Goal: Task Accomplishment & Management: Use online tool/utility

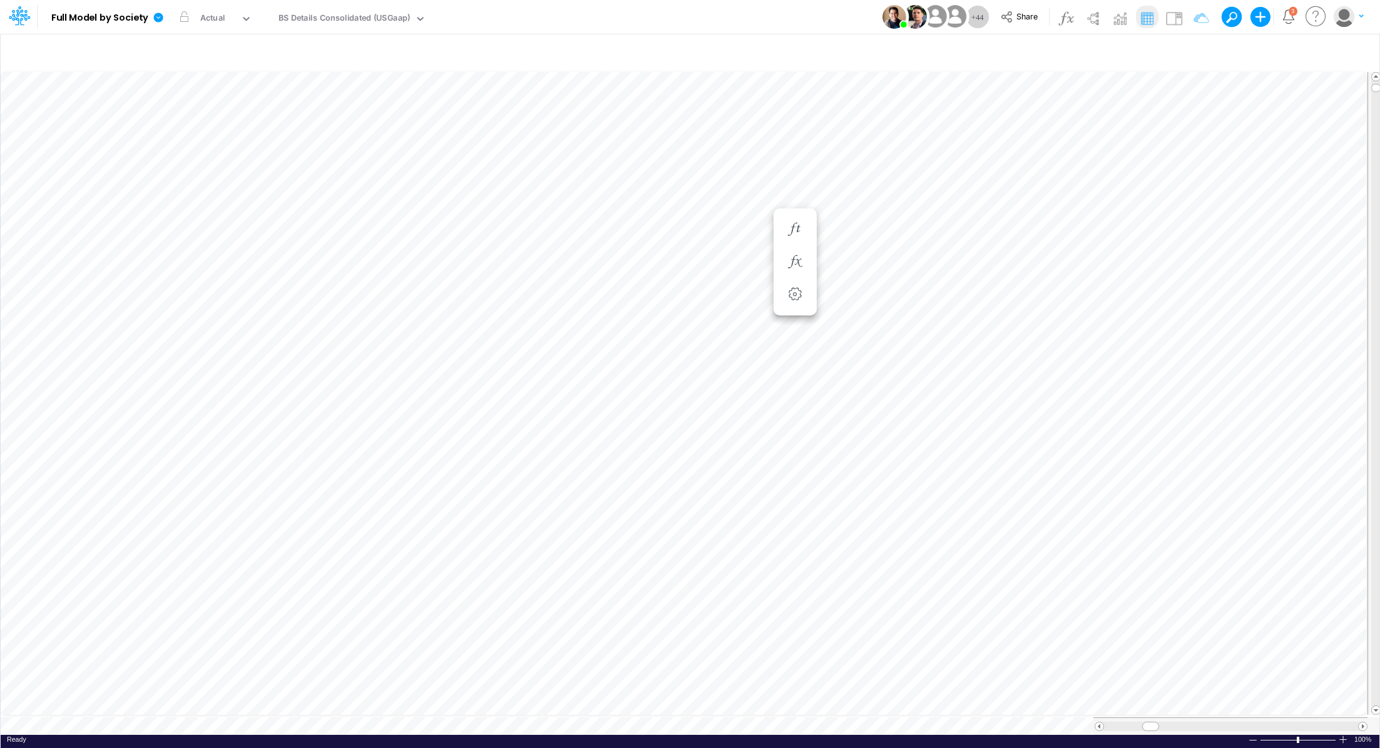
scroll to position [6, 1]
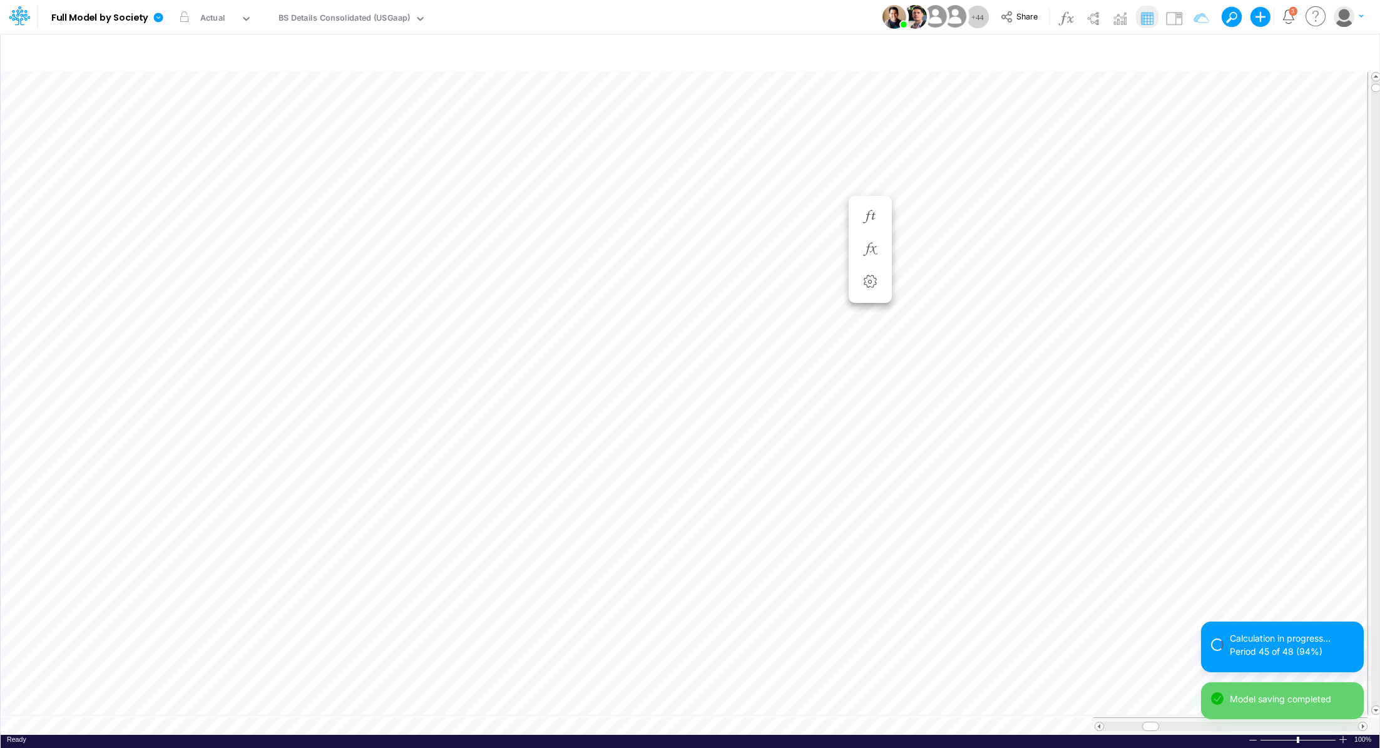
scroll to position [6, 1]
type input "BS (01BR - IP)"
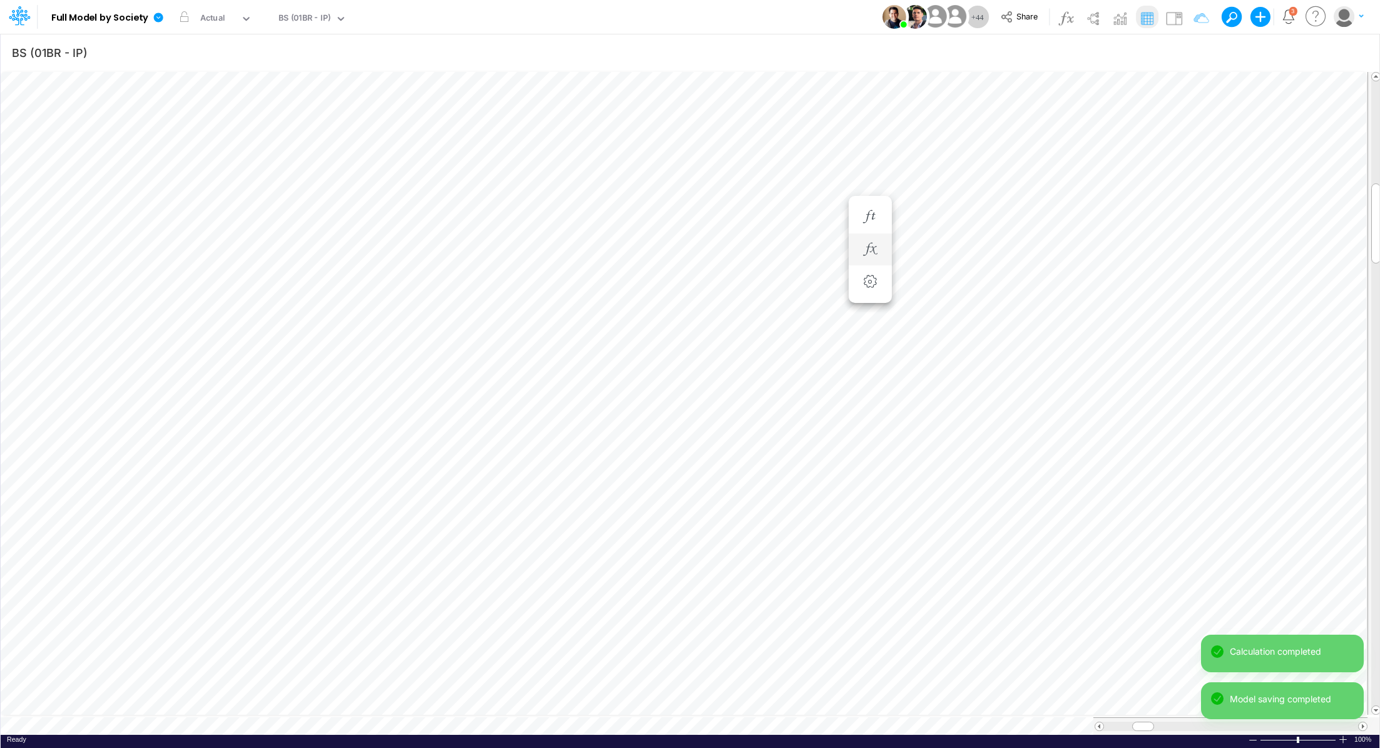
scroll to position [6, 1]
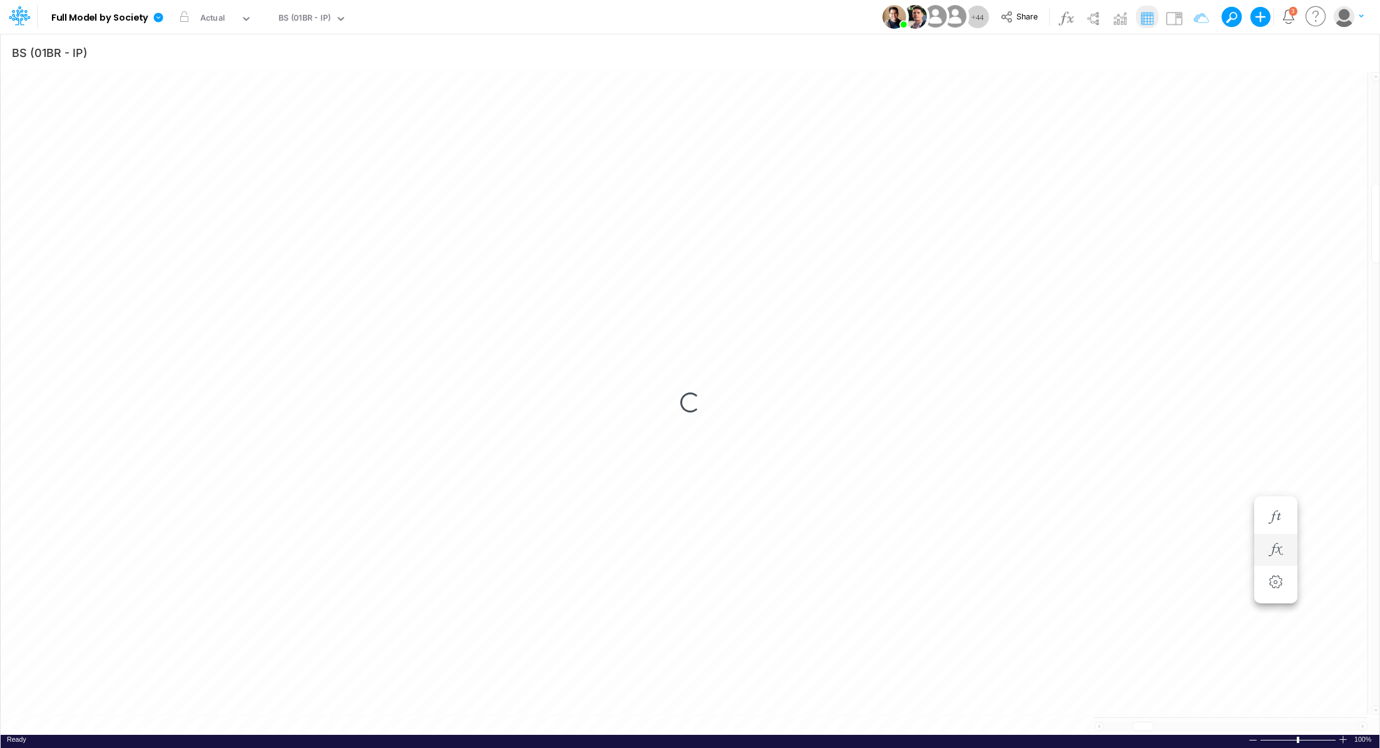
click at [1137, 389] on div "Loading..." at bounding box center [690, 402] width 1379 height 665
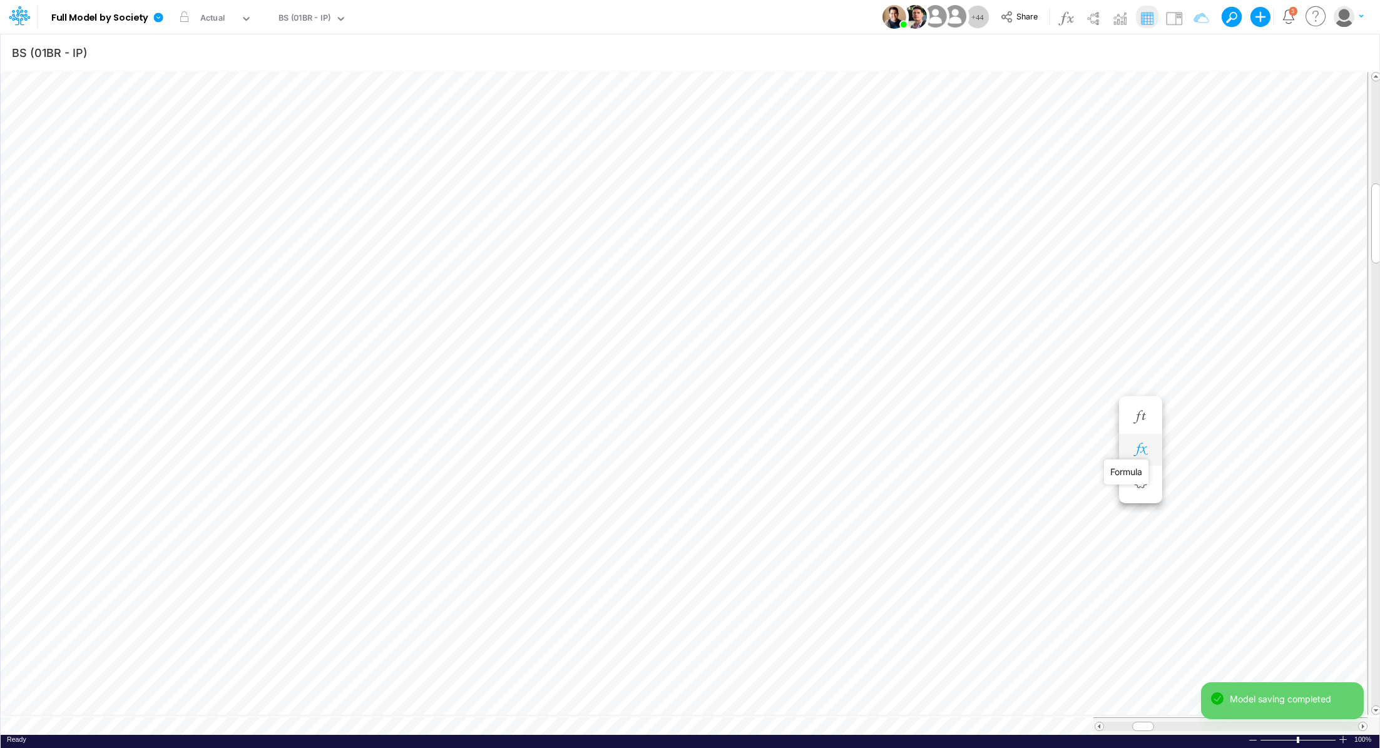
click at [1148, 452] on icon "button" at bounding box center [1140, 449] width 19 height 13
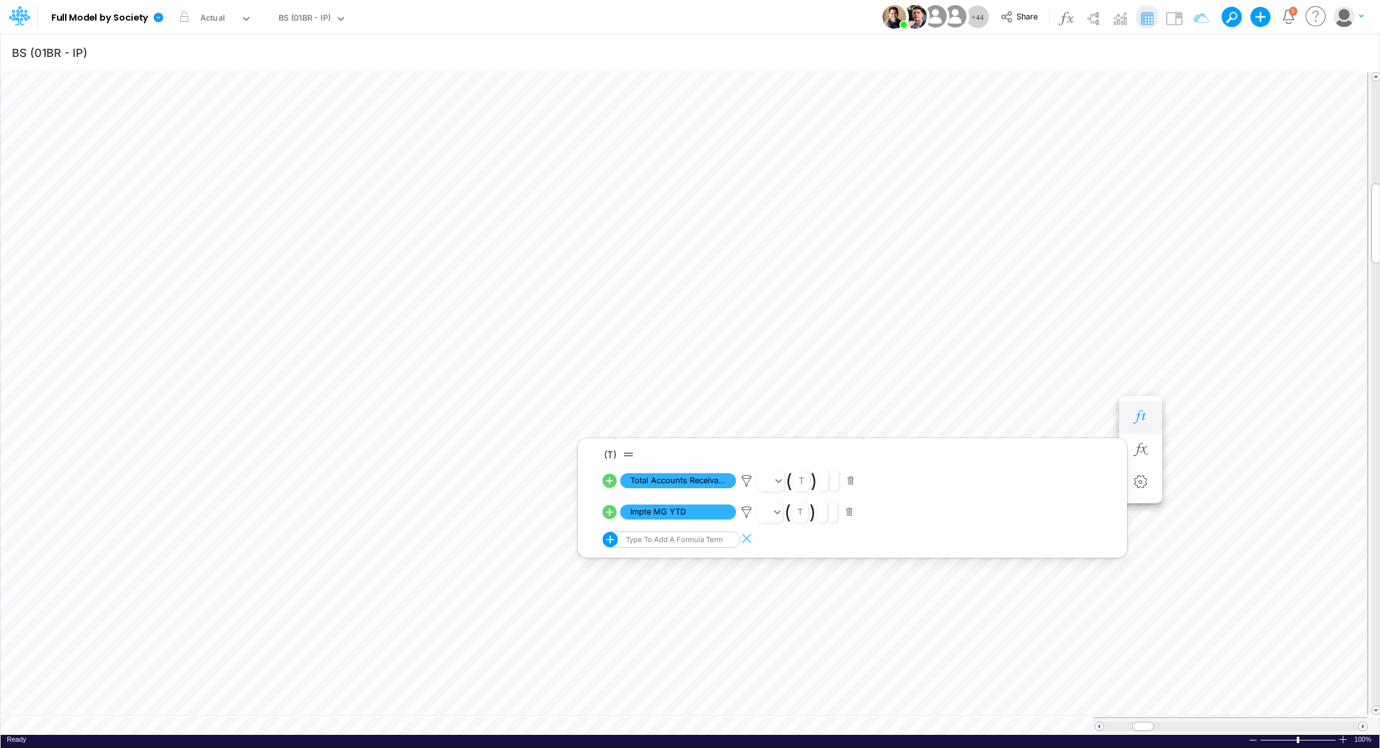
click at [1141, 407] on button "button" at bounding box center [1140, 417] width 23 height 25
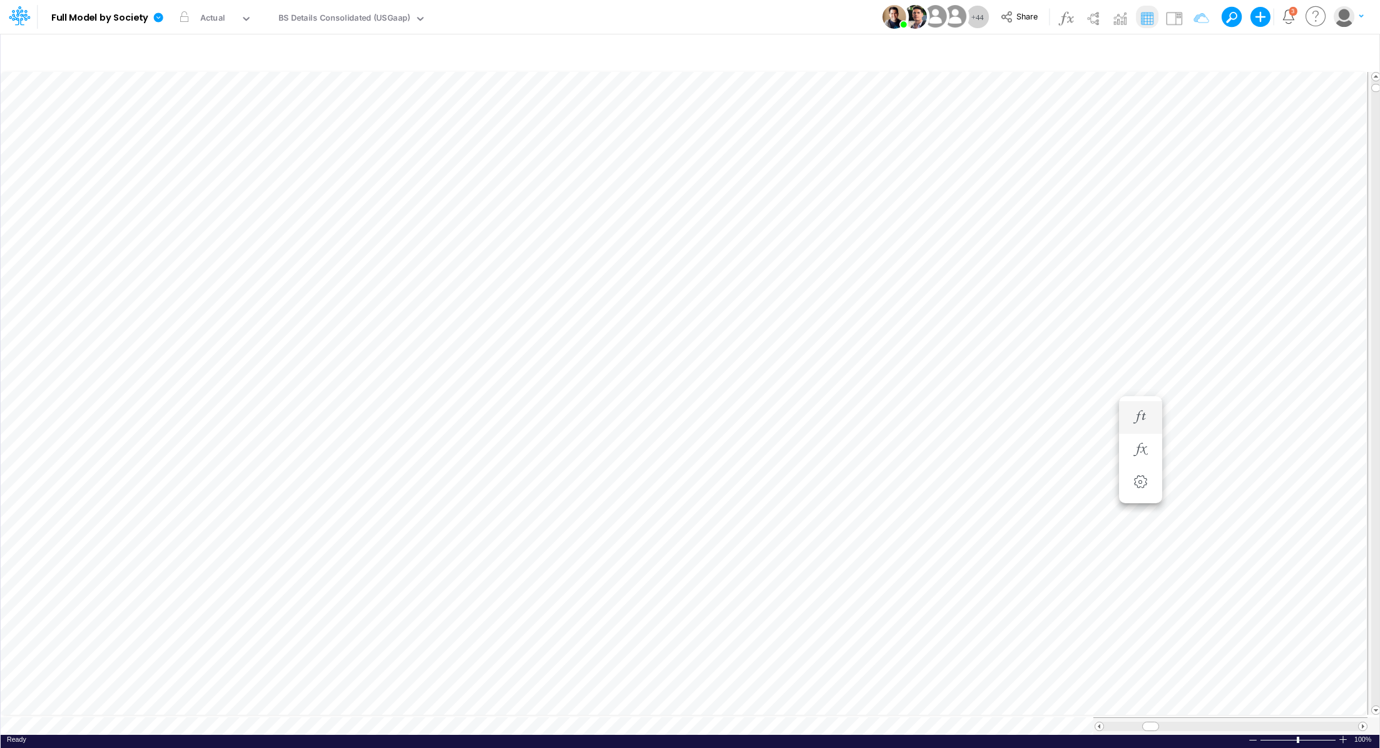
scroll to position [6, 1]
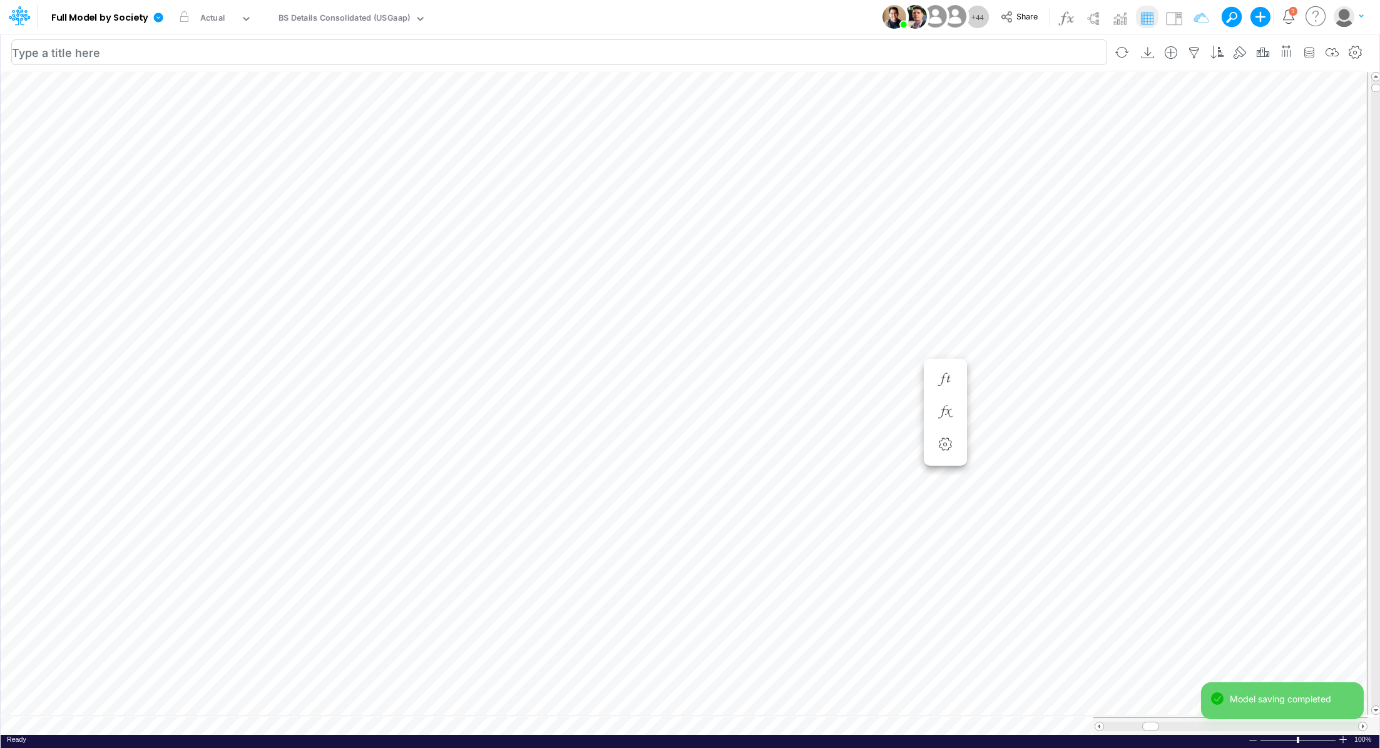
scroll to position [6, 1]
click at [859, 403] on div at bounding box center [870, 412] width 23 height 25
click at [867, 409] on icon "button" at bounding box center [869, 411] width 19 height 13
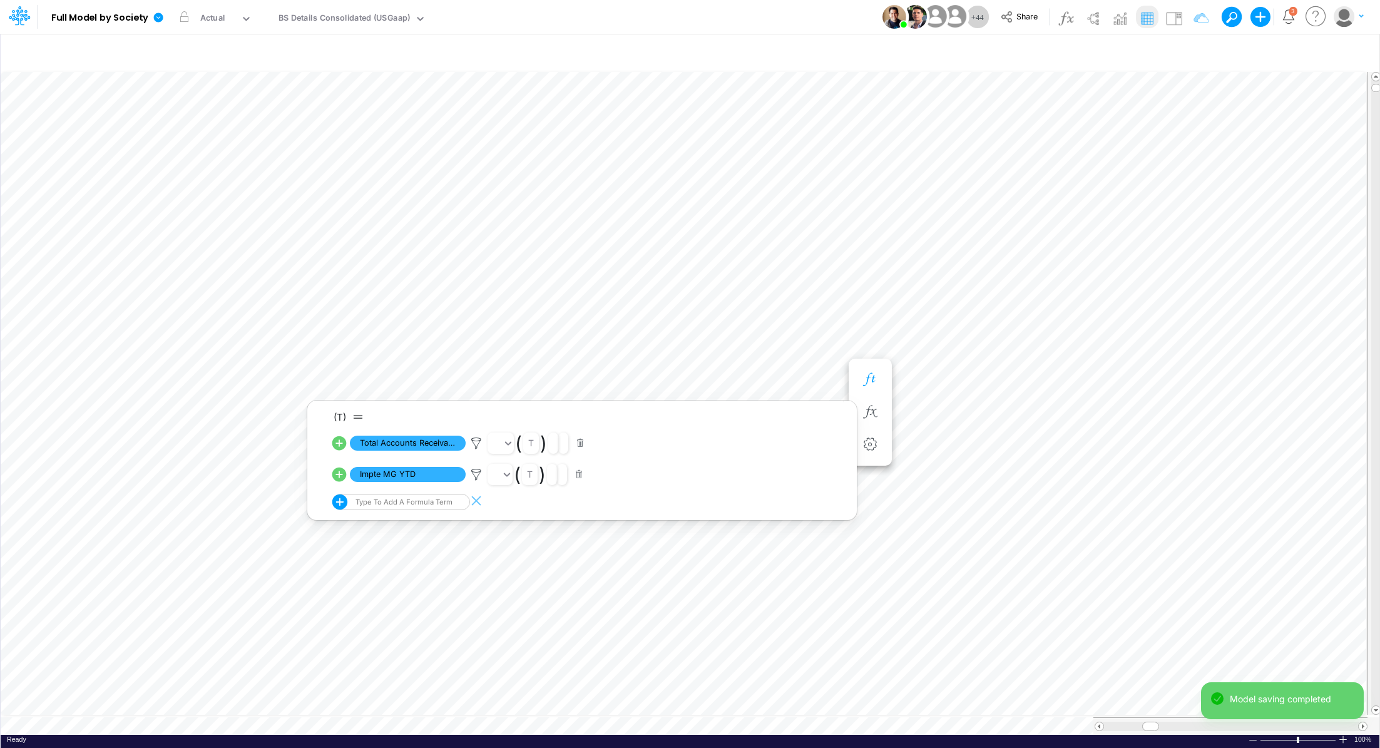
click at [875, 379] on icon "button" at bounding box center [869, 379] width 19 height 13
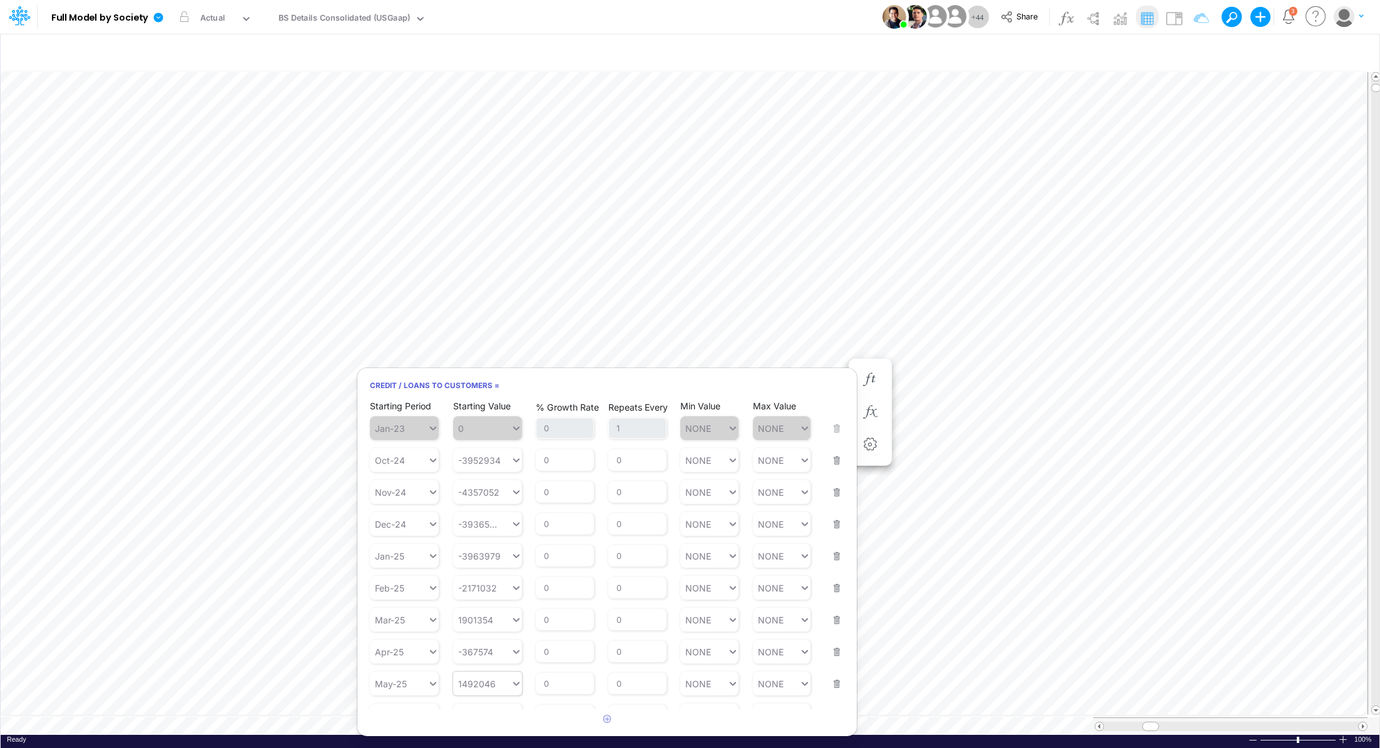
scroll to position [4, 0]
click at [455, 681] on div "1492046 1492046" at bounding box center [482, 682] width 58 height 18
click at [459, 685] on input "1492046" at bounding box center [478, 682] width 38 height 11
click at [466, 656] on div "Set value -1492046" at bounding box center [500, 653] width 97 height 21
type input "-1492046"
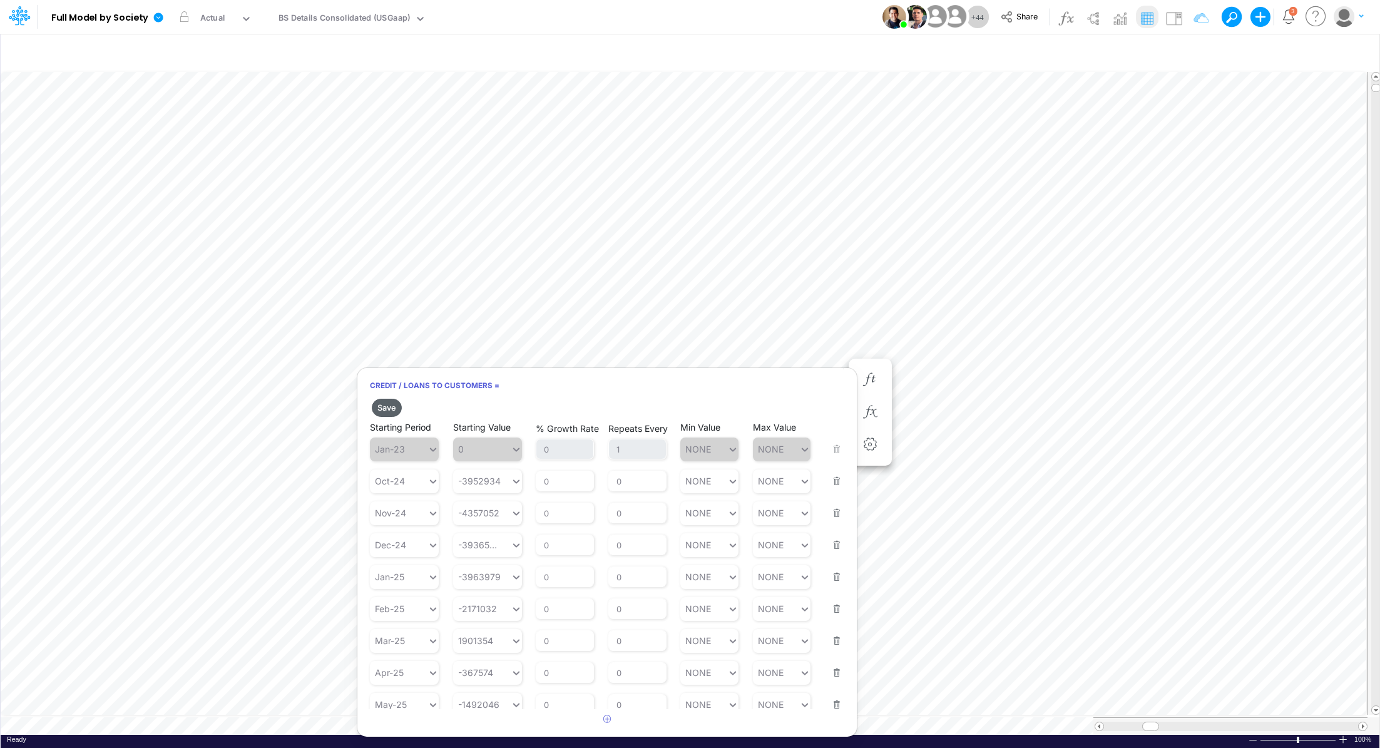
click at [380, 408] on button "Save" at bounding box center [387, 408] width 30 height 18
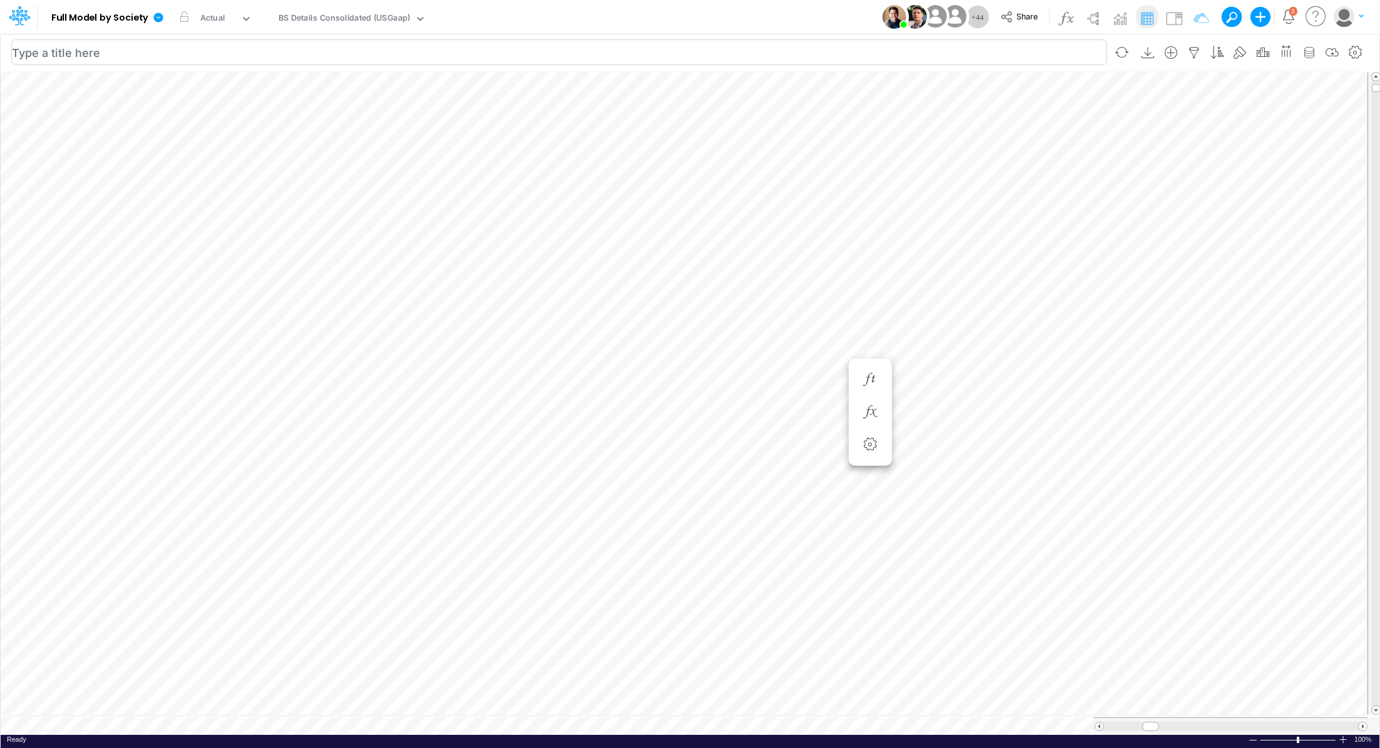
scroll to position [6, 1]
click at [878, 267] on icon "button" at bounding box center [869, 261] width 19 height 13
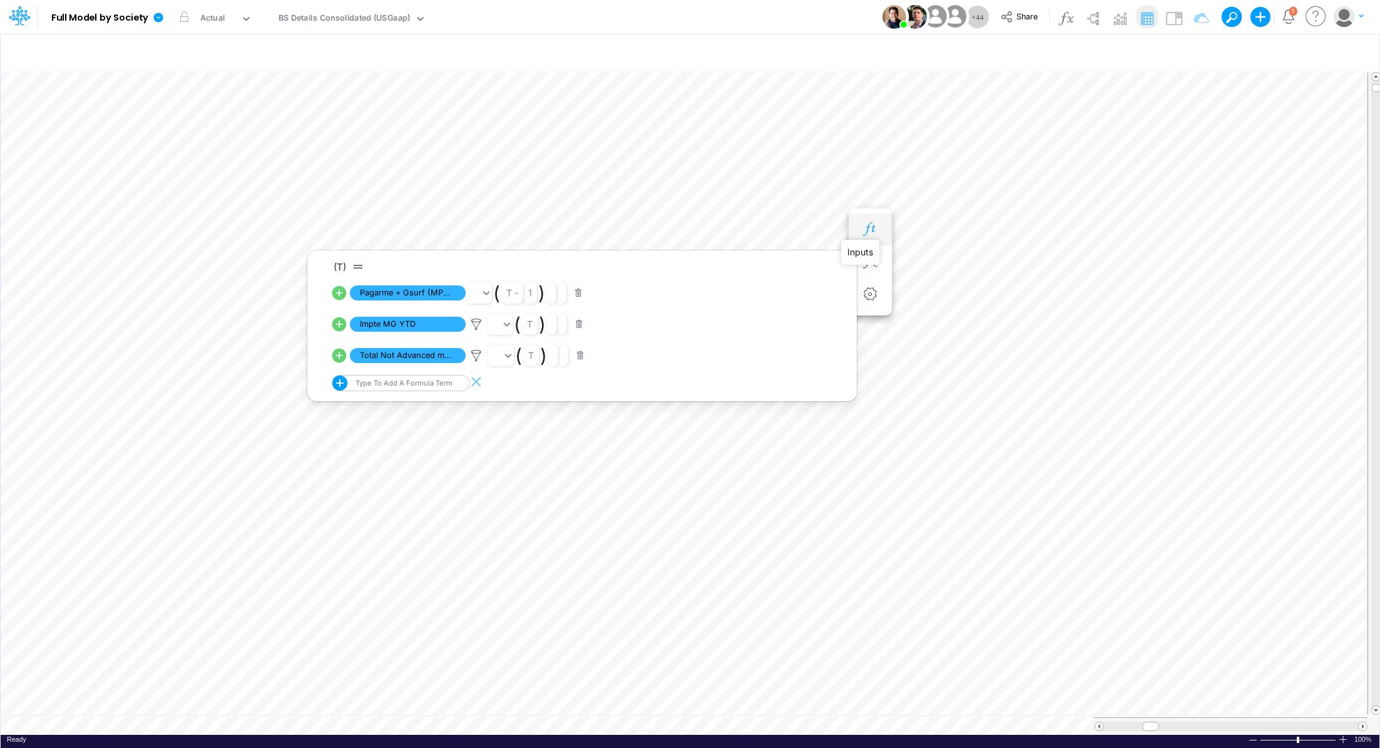
click at [875, 228] on icon "button" at bounding box center [869, 229] width 19 height 13
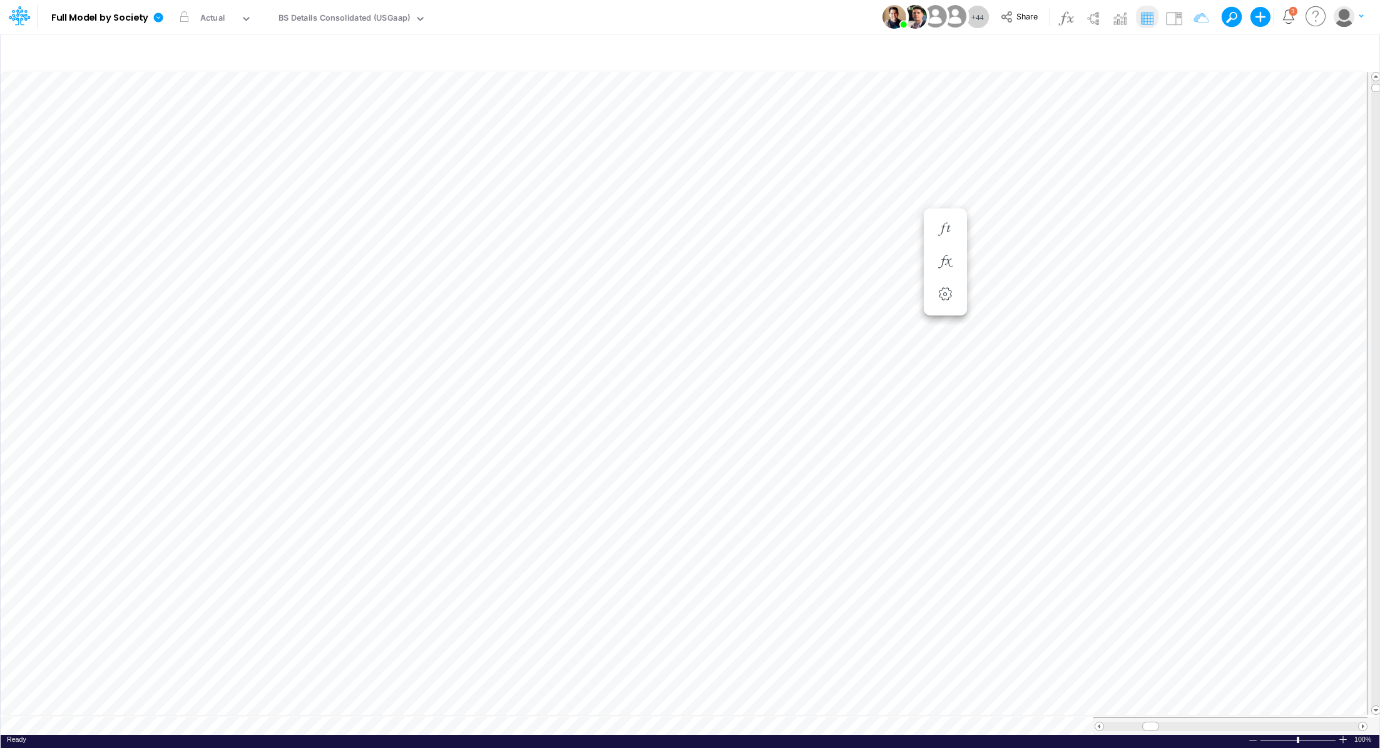
scroll to position [6, 1]
type input "BS (01BR - IP)"
click at [870, 454] on icon "button" at bounding box center [869, 449] width 19 height 13
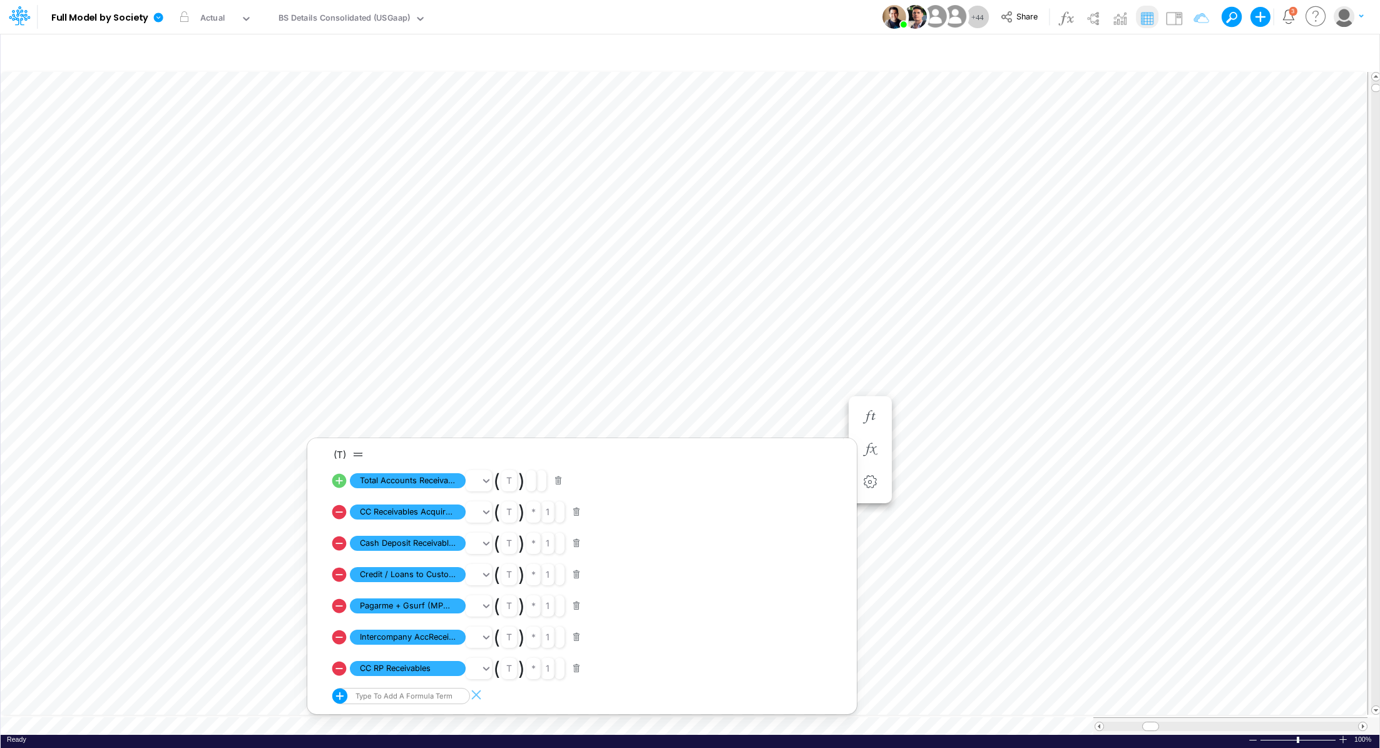
scroll to position [6, 1]
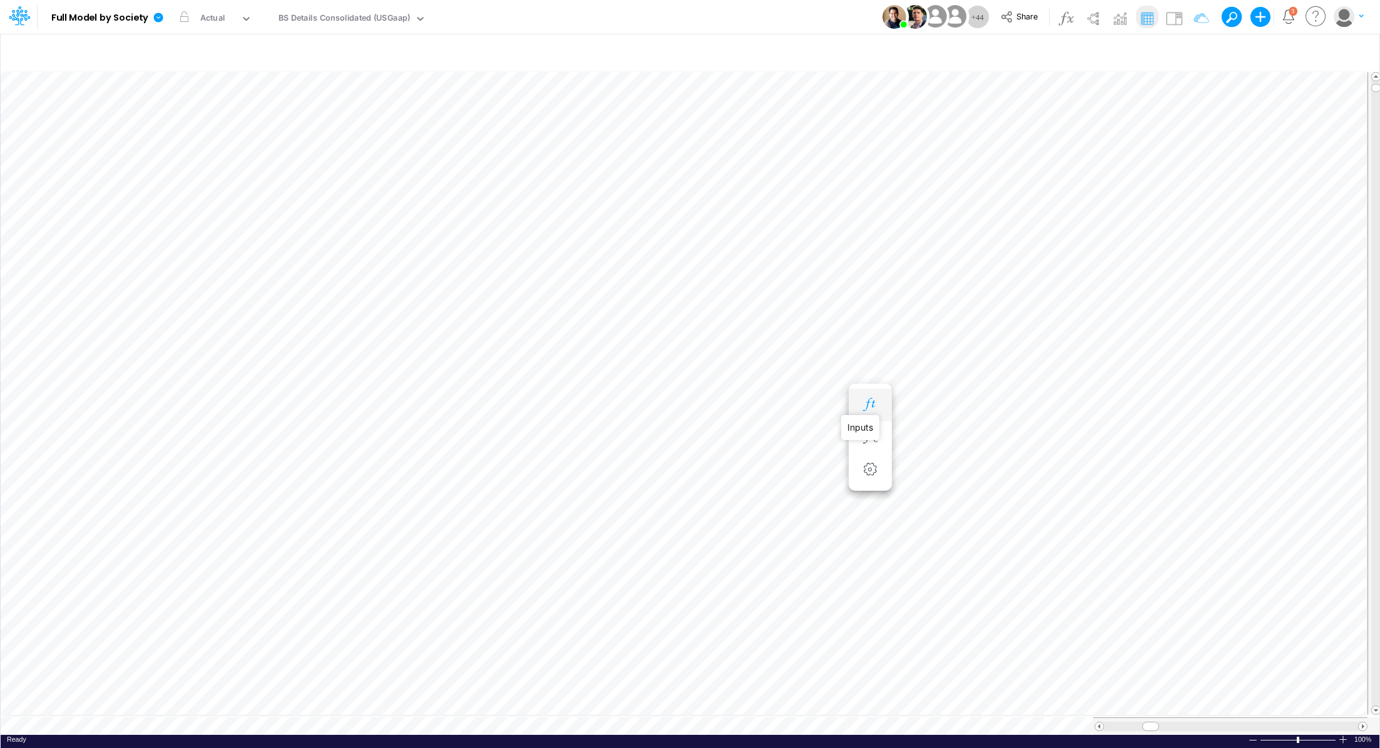
click at [874, 401] on icon "button" at bounding box center [869, 404] width 19 height 13
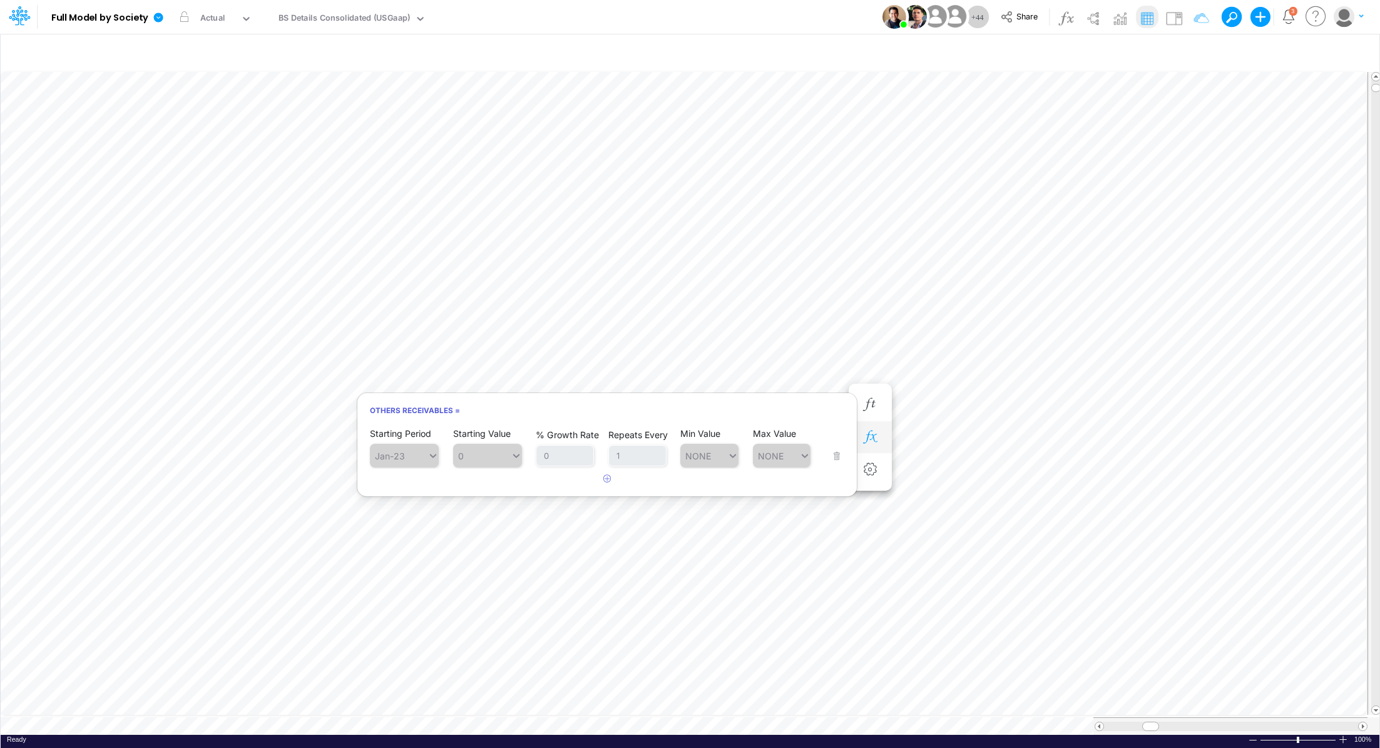
click at [877, 428] on button "button" at bounding box center [870, 437] width 23 height 25
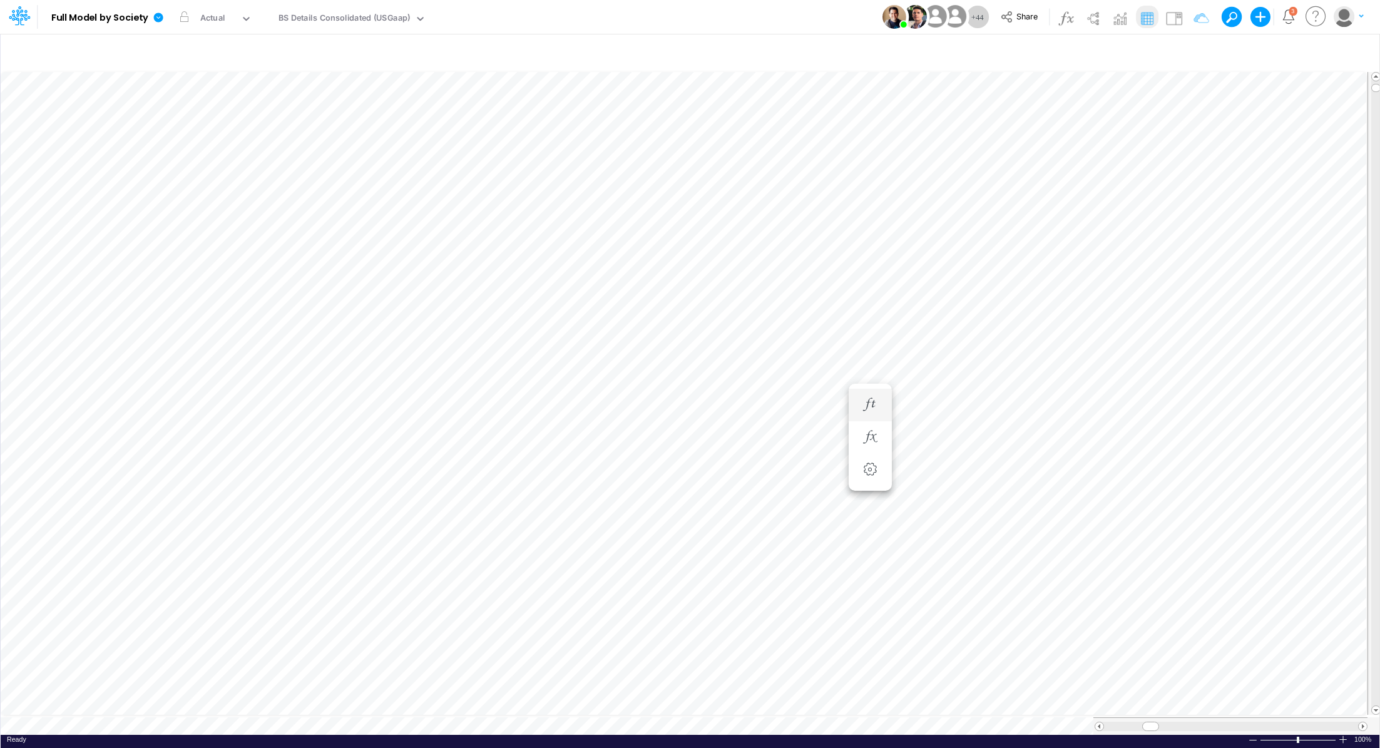
scroll to position [6, 1]
click at [352, 22] on div "BS Details Consolidated (USGaap)" at bounding box center [344, 19] width 132 height 14
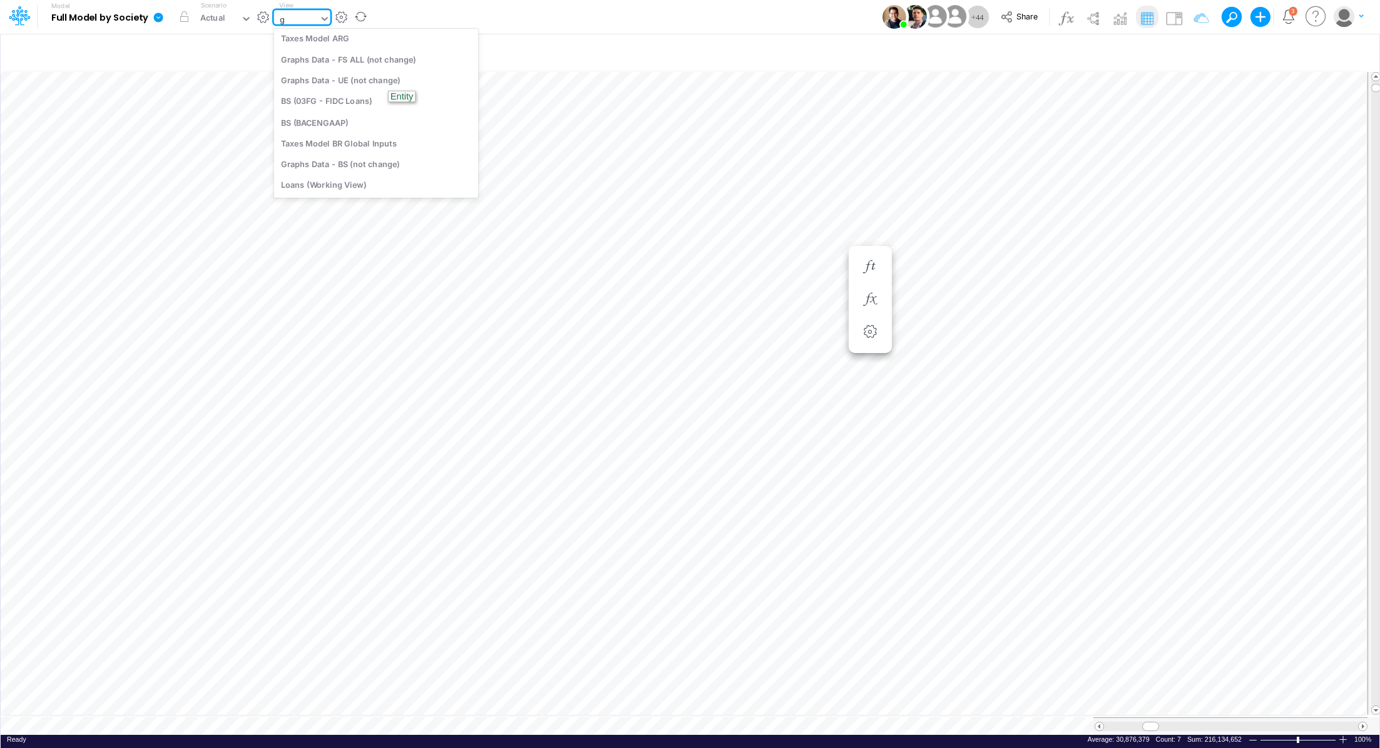
scroll to position [912, 0]
type input "gra"
click at [305, 81] on div "Graphs Data - BS (not change)" at bounding box center [358, 83] width 169 height 21
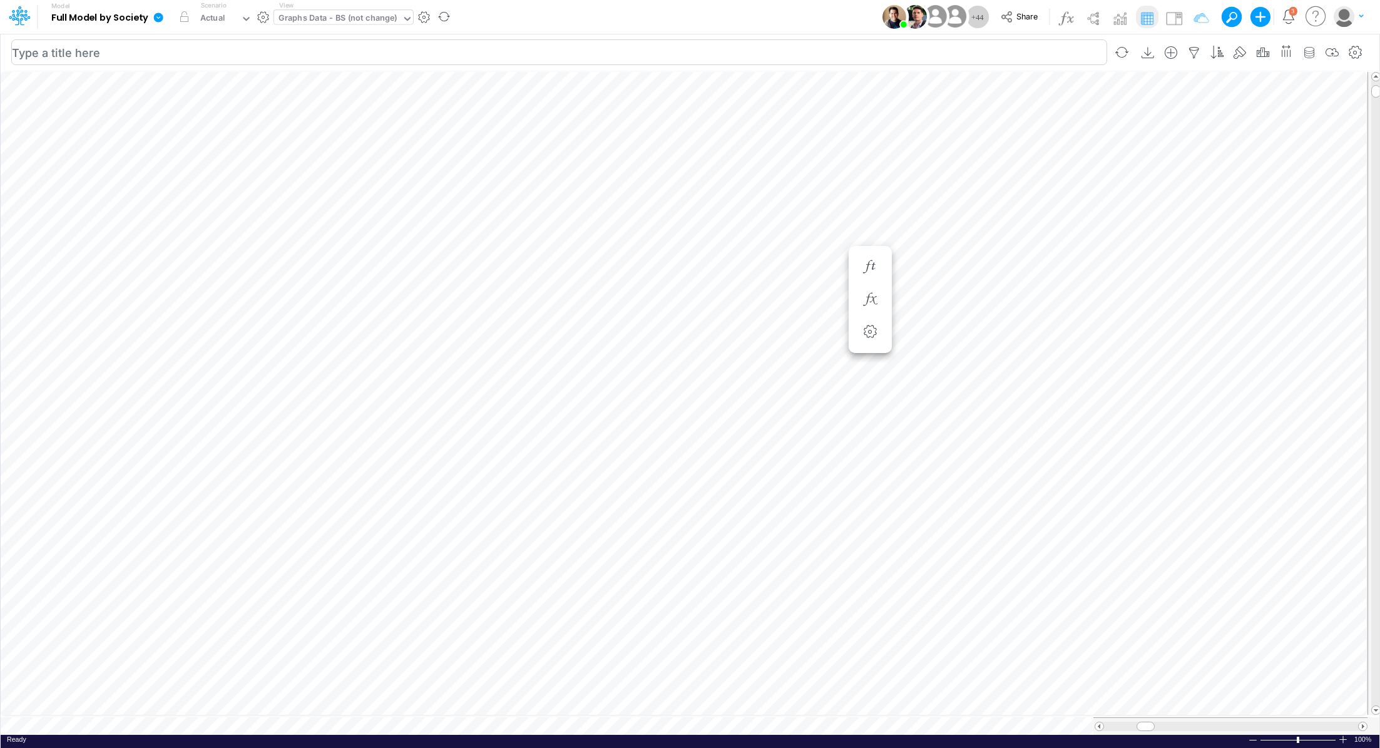
scroll to position [6, 1]
click at [953, 299] on icon "button" at bounding box center [944, 299] width 19 height 13
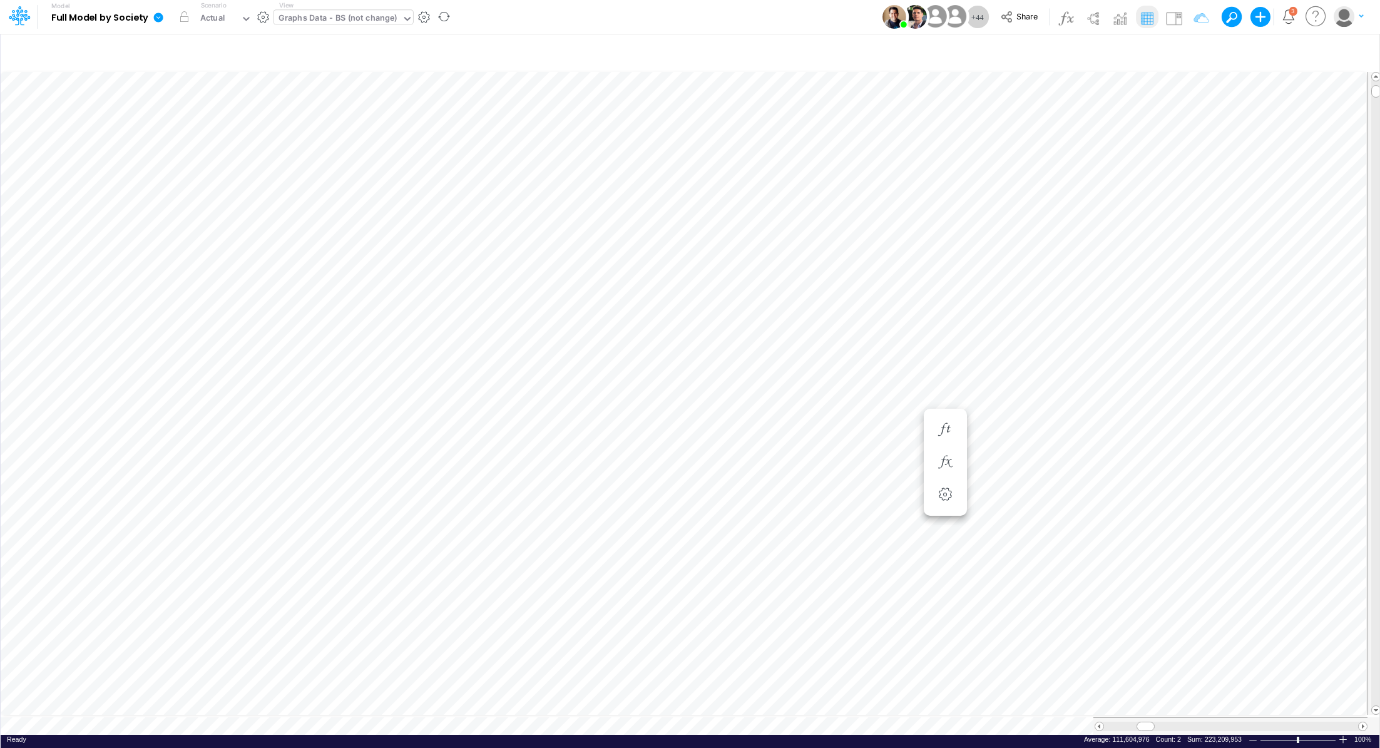
scroll to position [6, 1]
click at [309, 8] on div "View Graphs Data - BS (not change)" at bounding box center [343, 17] width 139 height 33
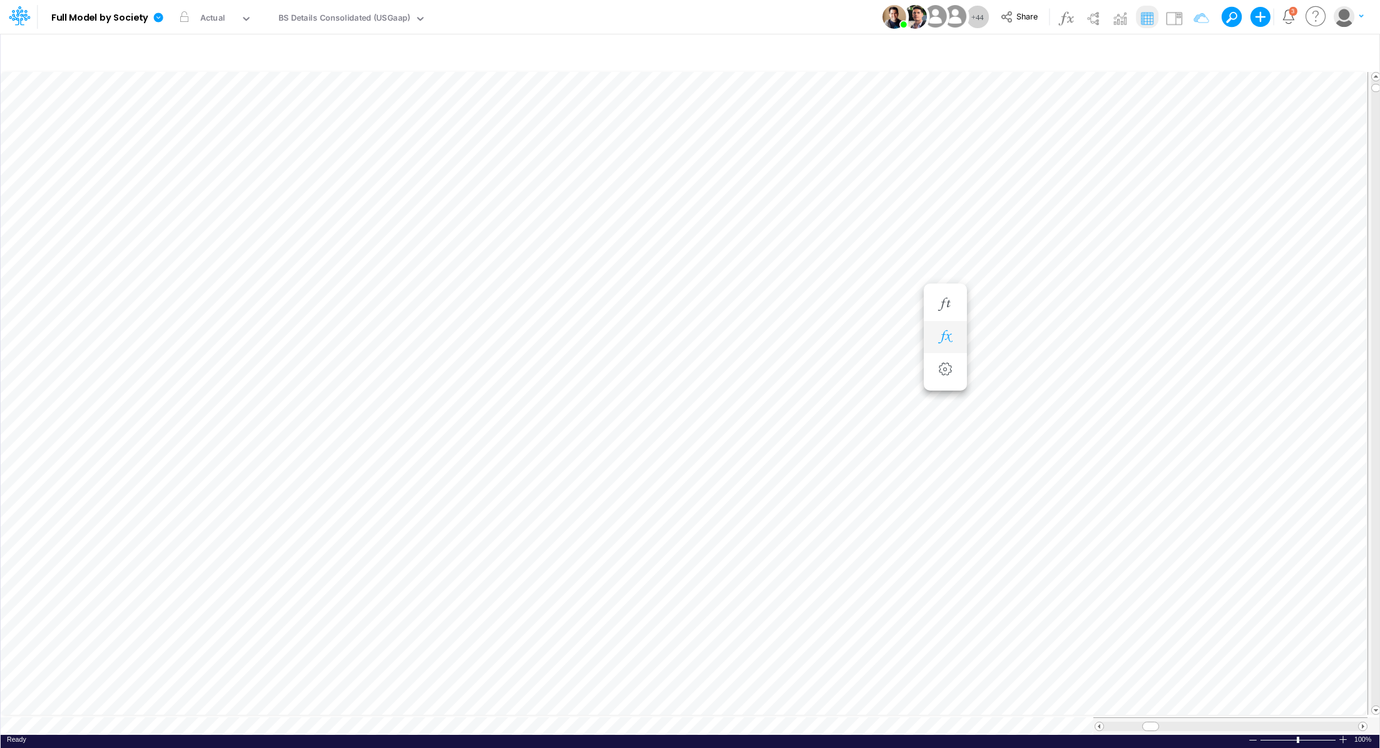
click at [940, 332] on icon "button" at bounding box center [944, 336] width 19 height 13
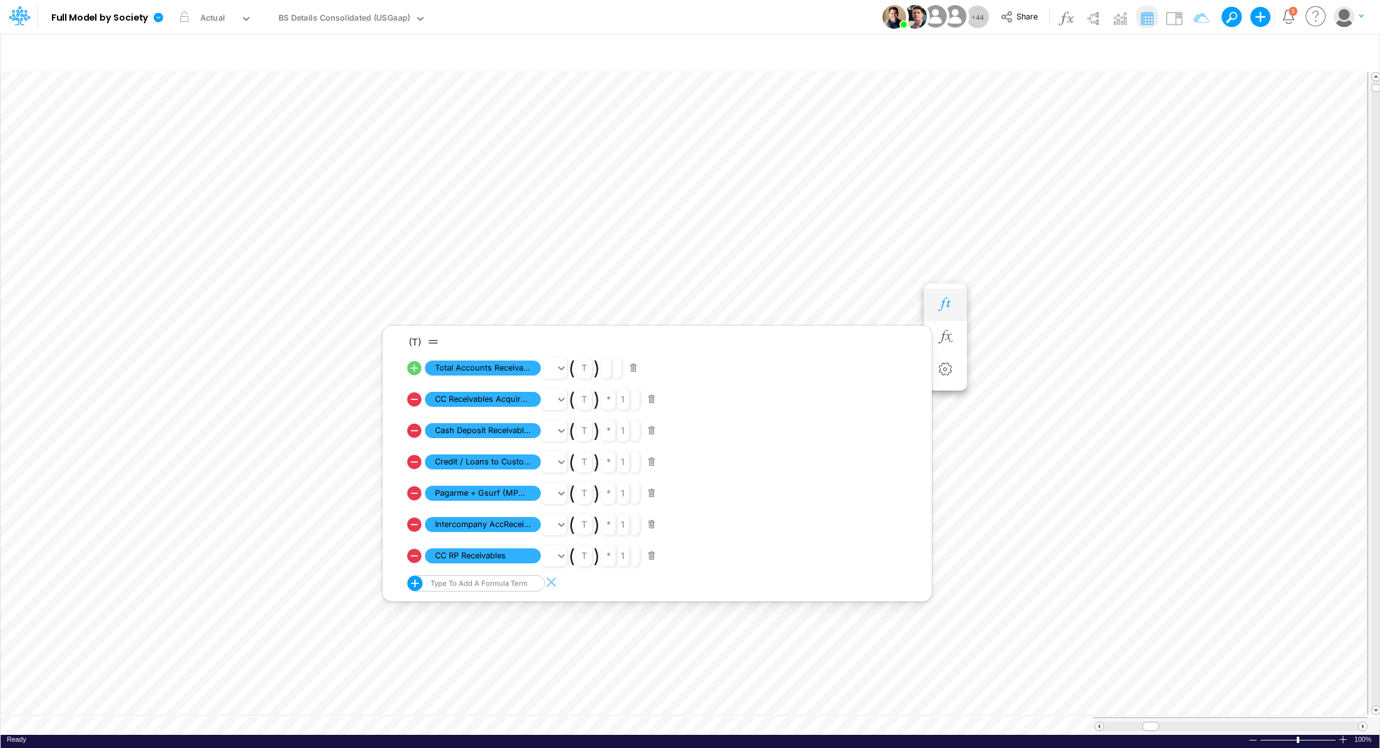
click at [942, 295] on button "button" at bounding box center [945, 304] width 23 height 25
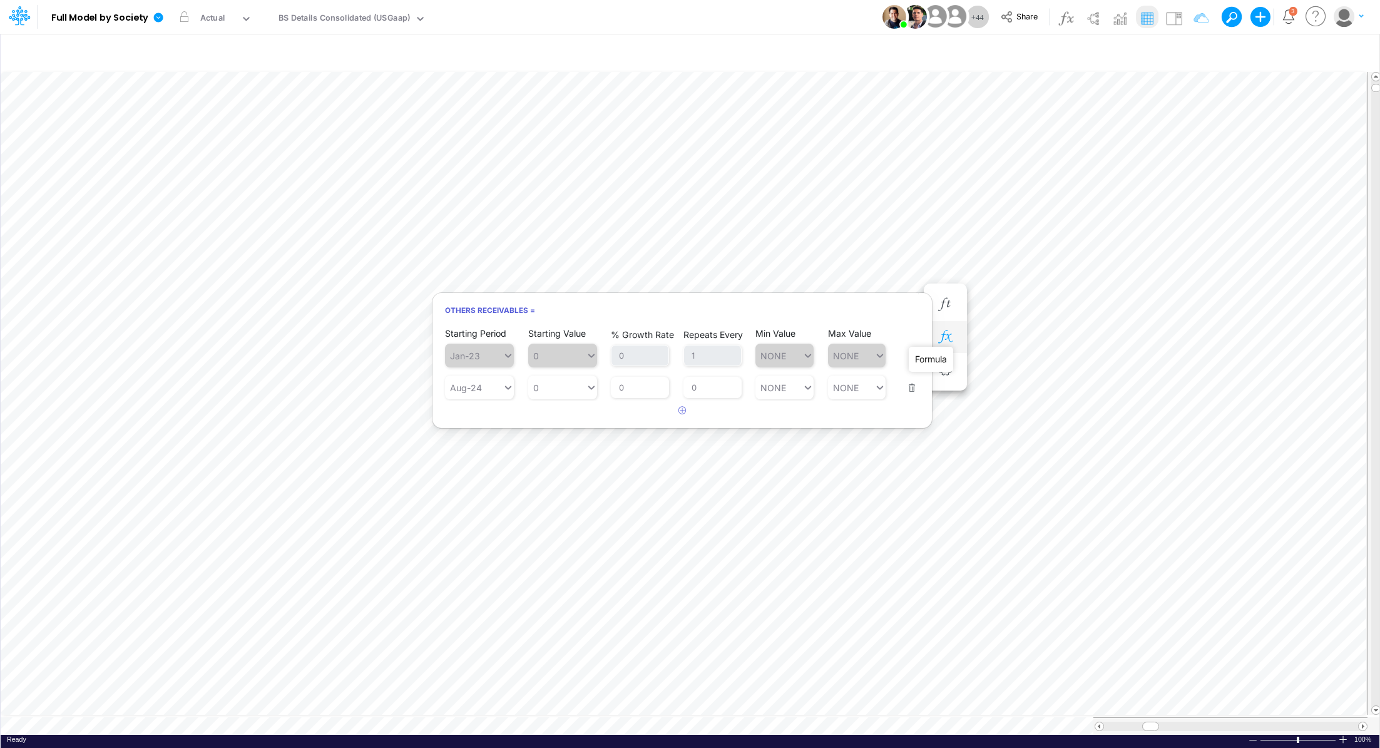
click at [947, 335] on icon "button" at bounding box center [944, 336] width 19 height 13
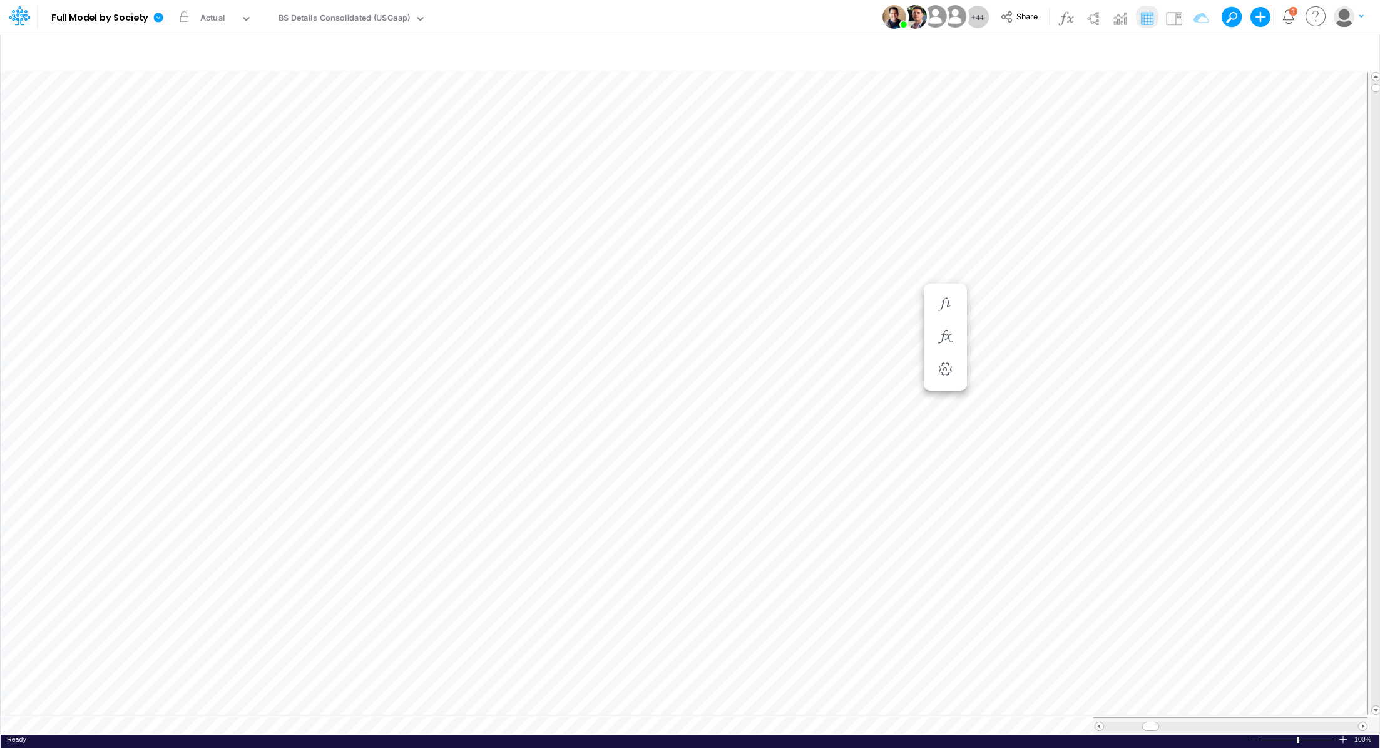
scroll to position [6, 1]
click at [308, 20] on div "BS Details Consolidated (USGaap)" at bounding box center [344, 19] width 132 height 14
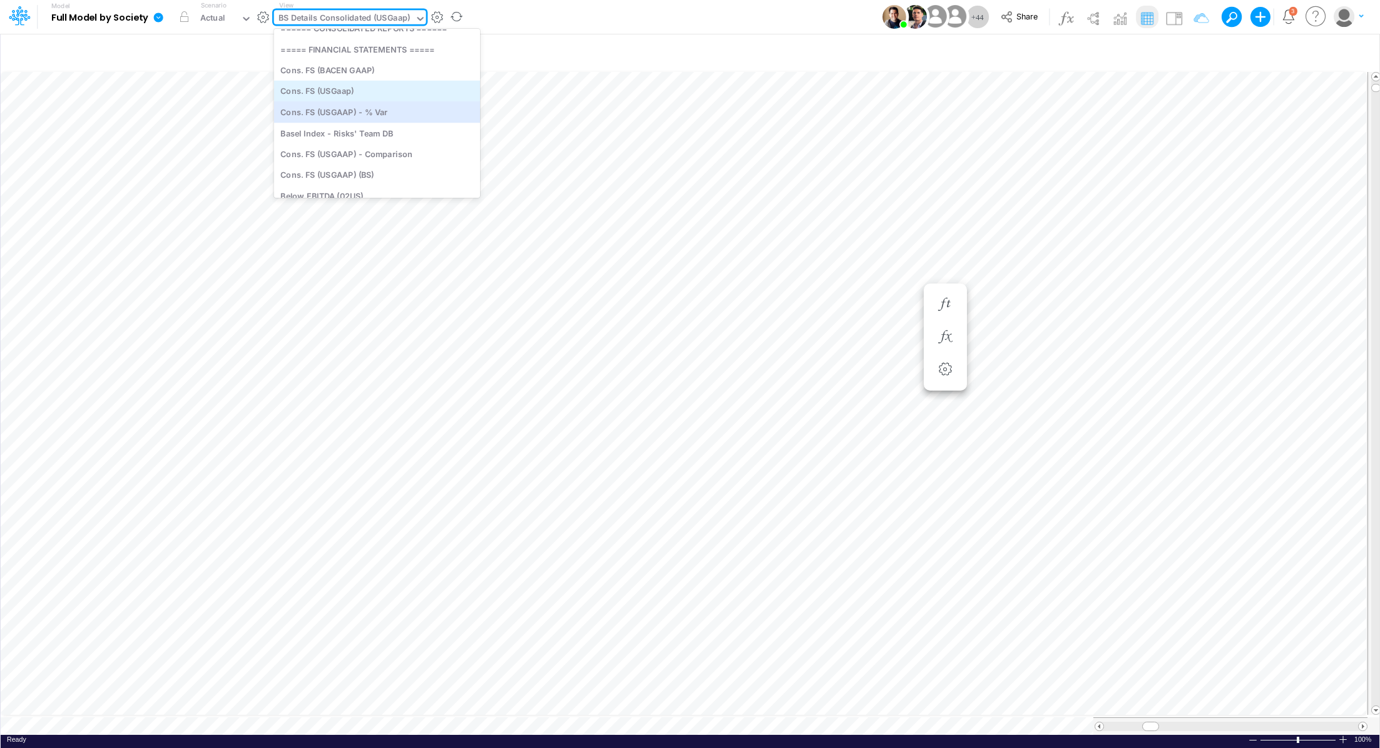
scroll to position [64, 0]
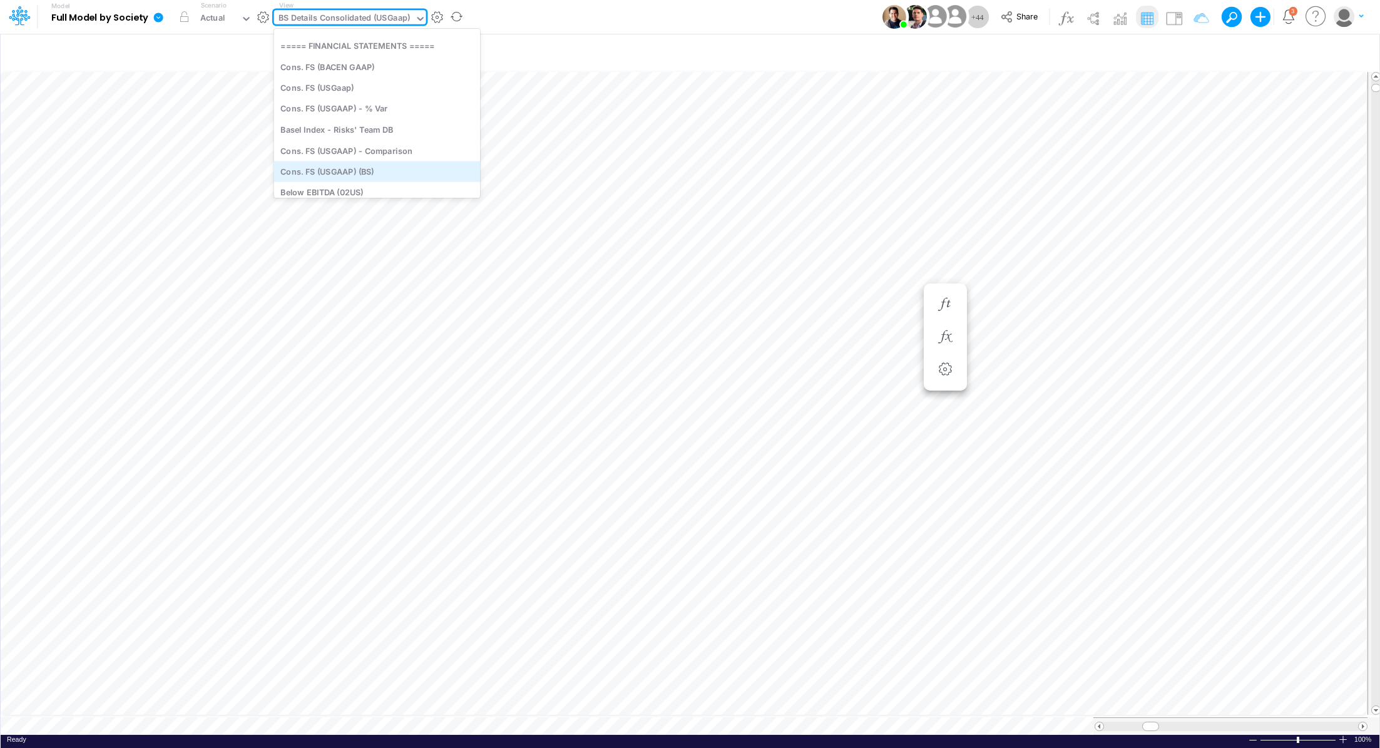
click at [395, 170] on div "Cons. FS (USGAAP) (BS)" at bounding box center [377, 171] width 206 height 21
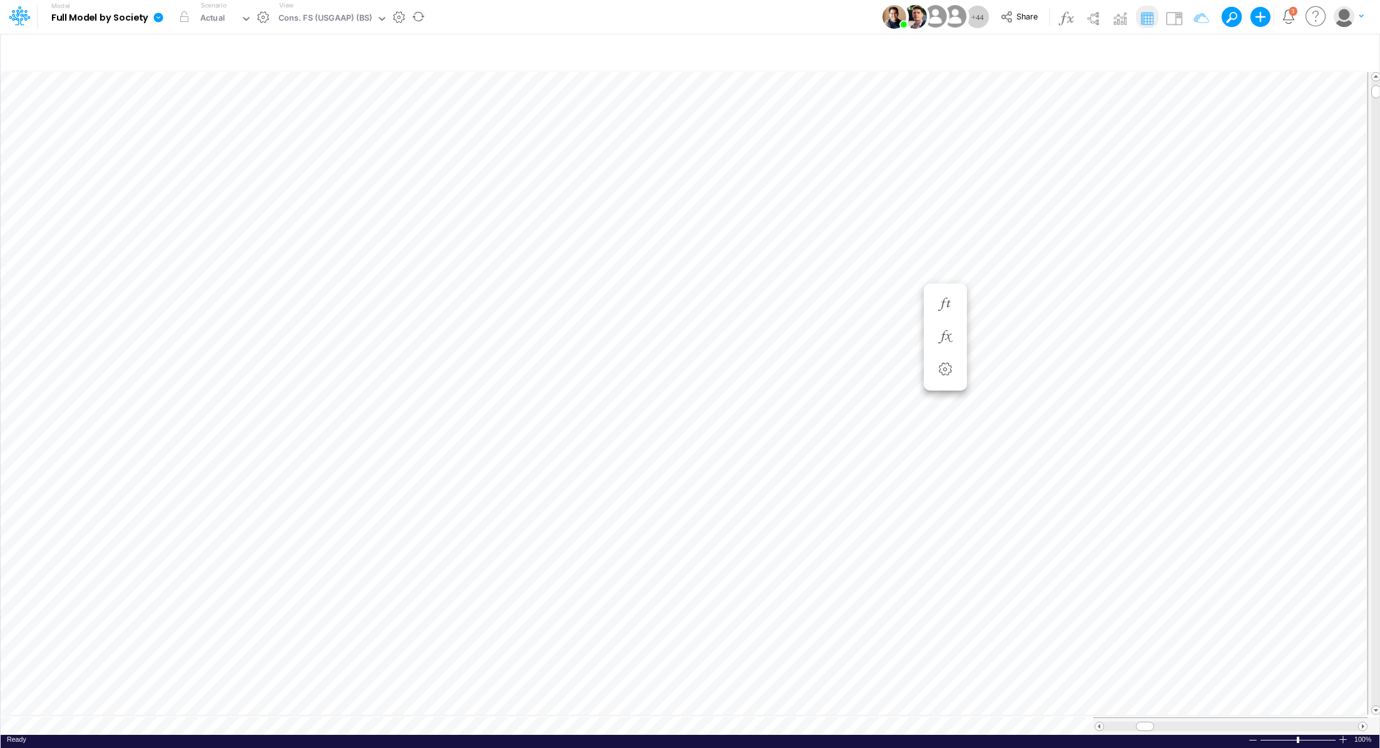
scroll to position [6, 1]
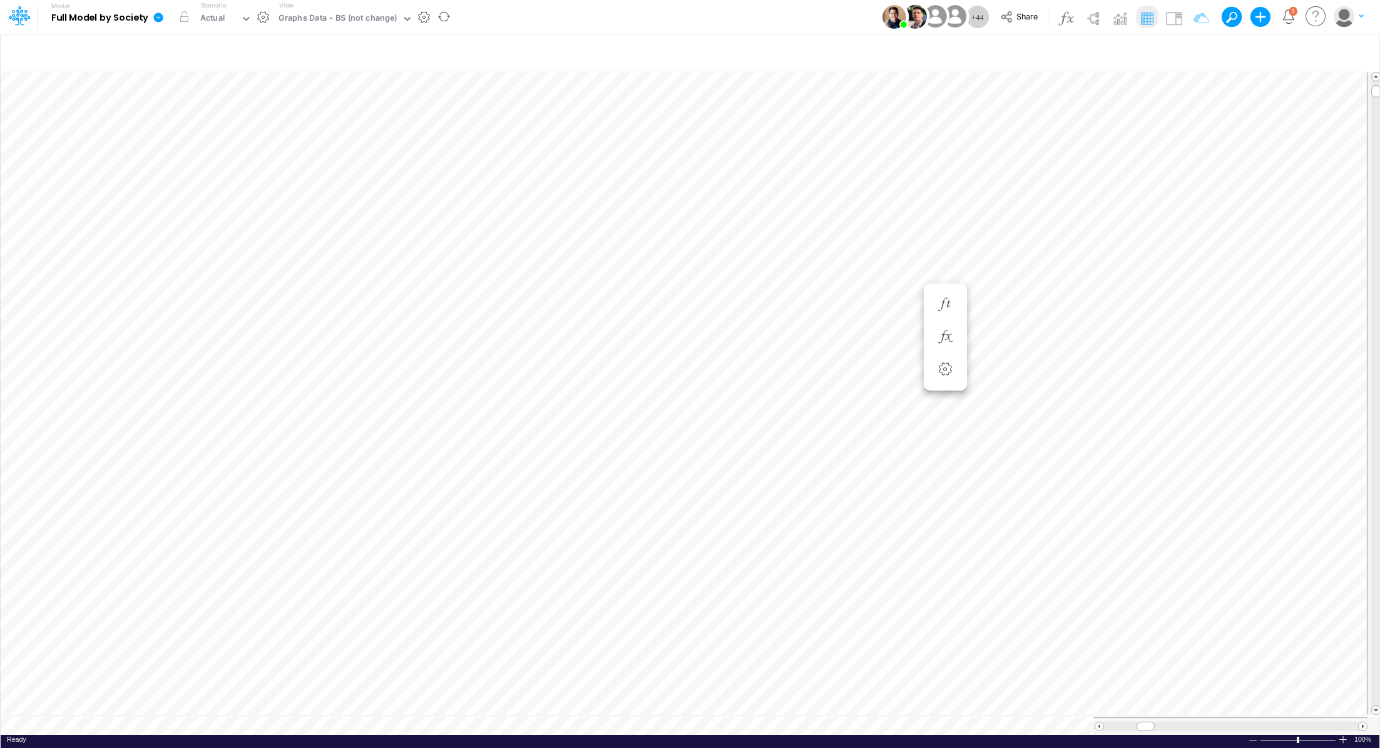
scroll to position [6, 1]
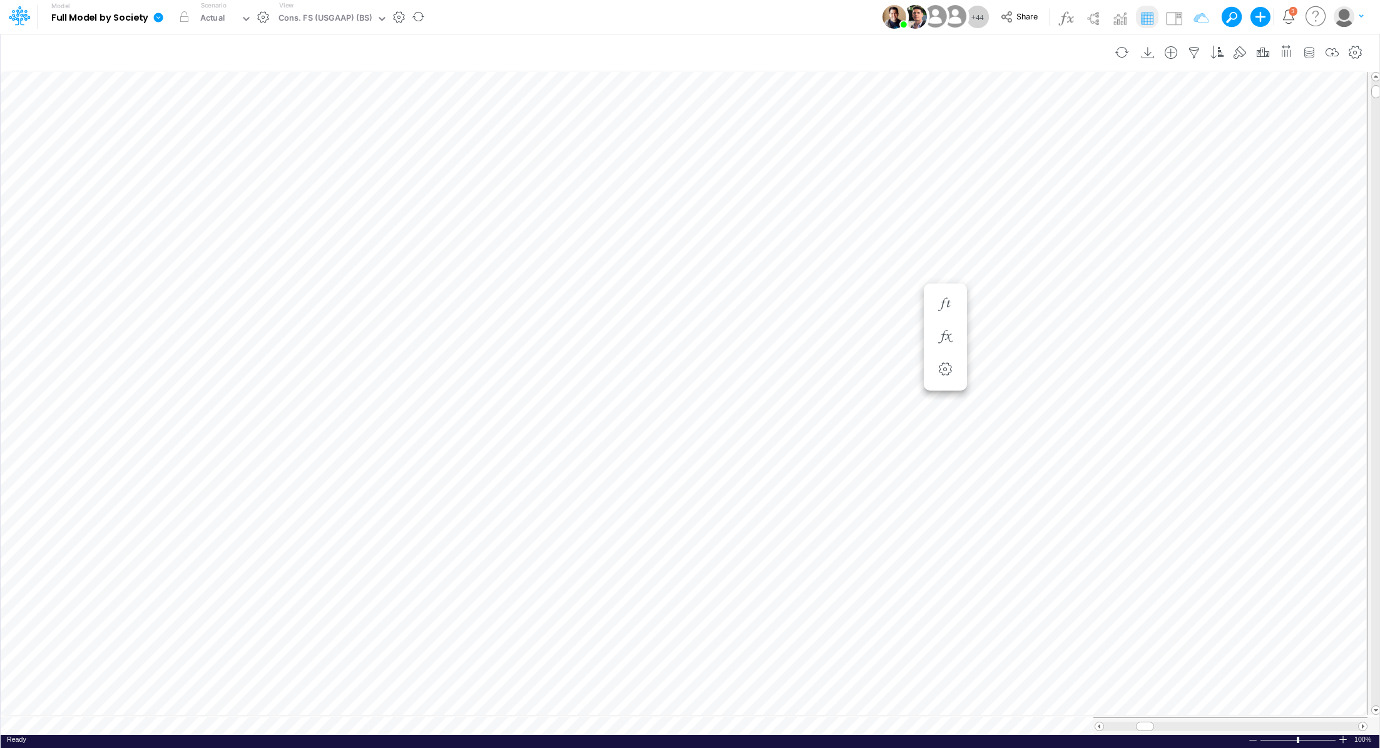
scroll to position [6, 1]
click at [744, 709] on div "Close" at bounding box center [768, 711] width 54 height 15
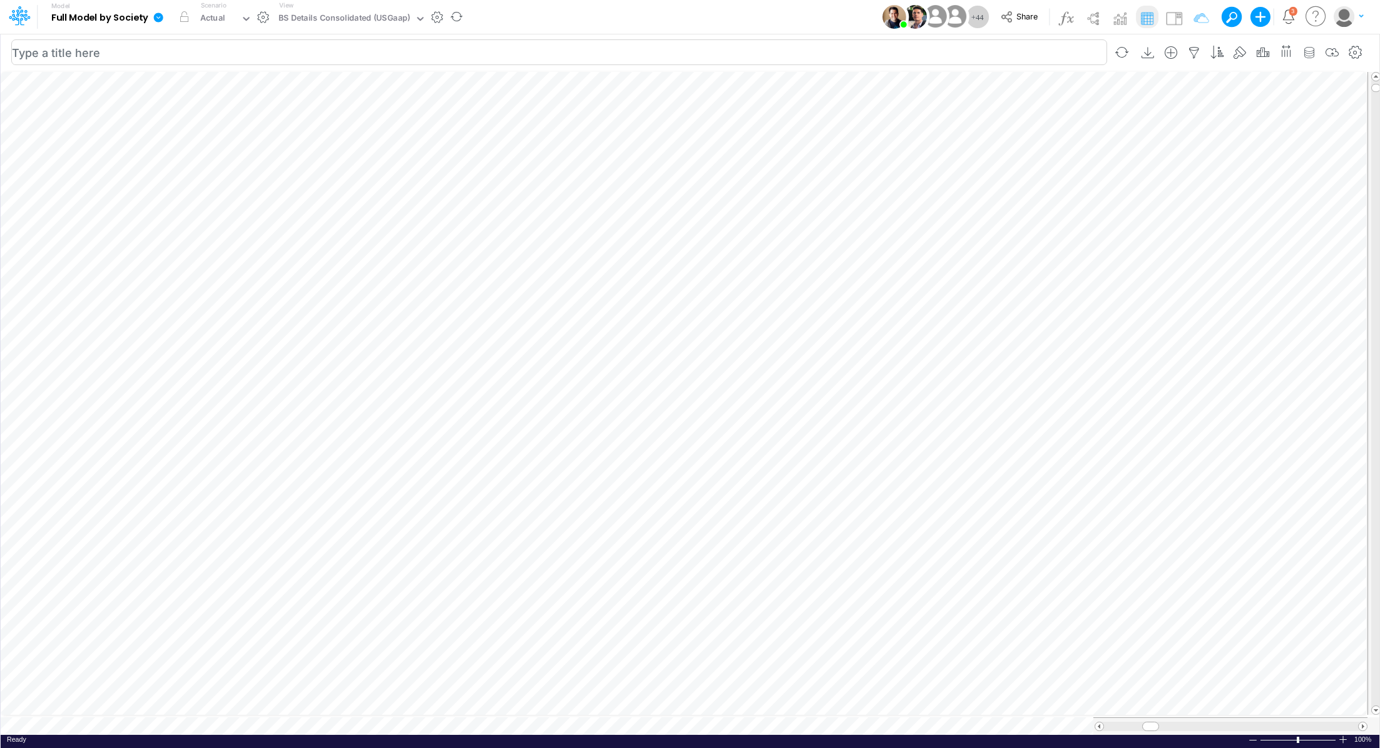
scroll to position [6, 1]
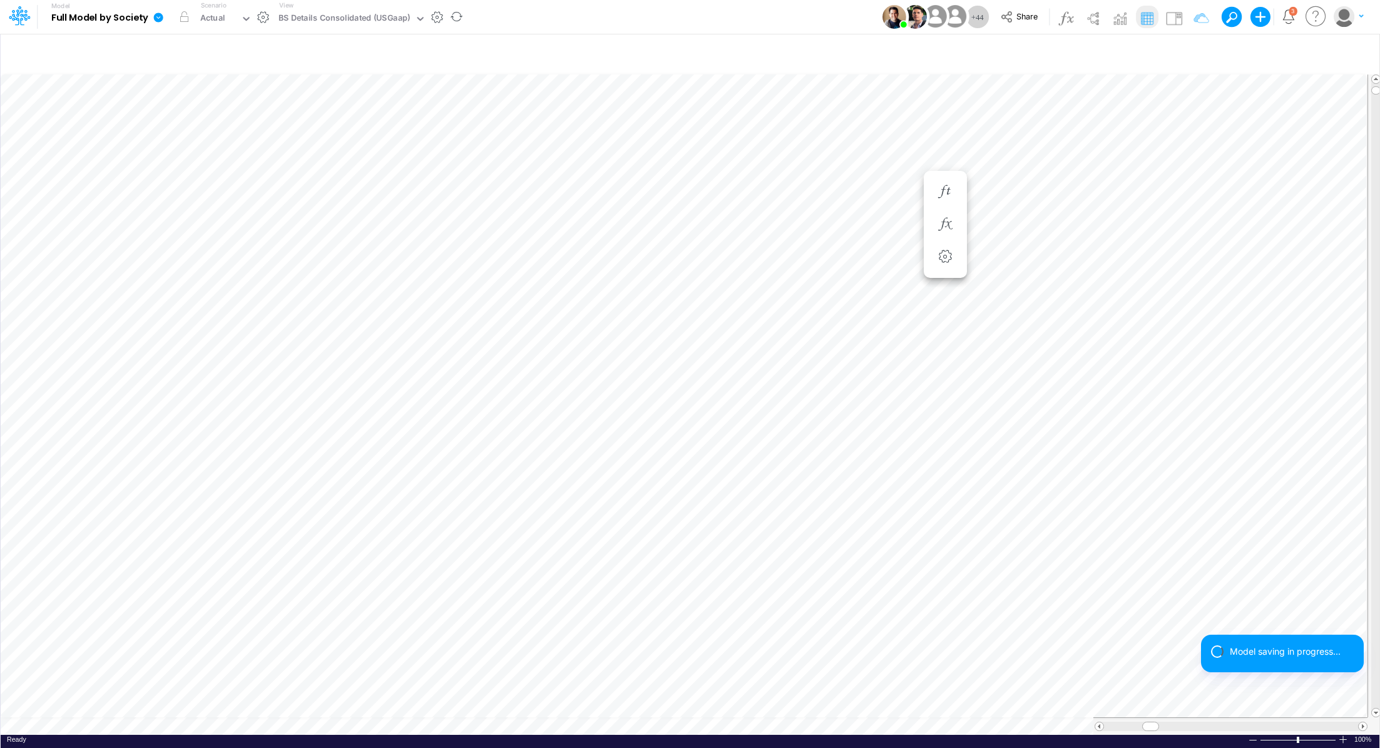
scroll to position [6, 1]
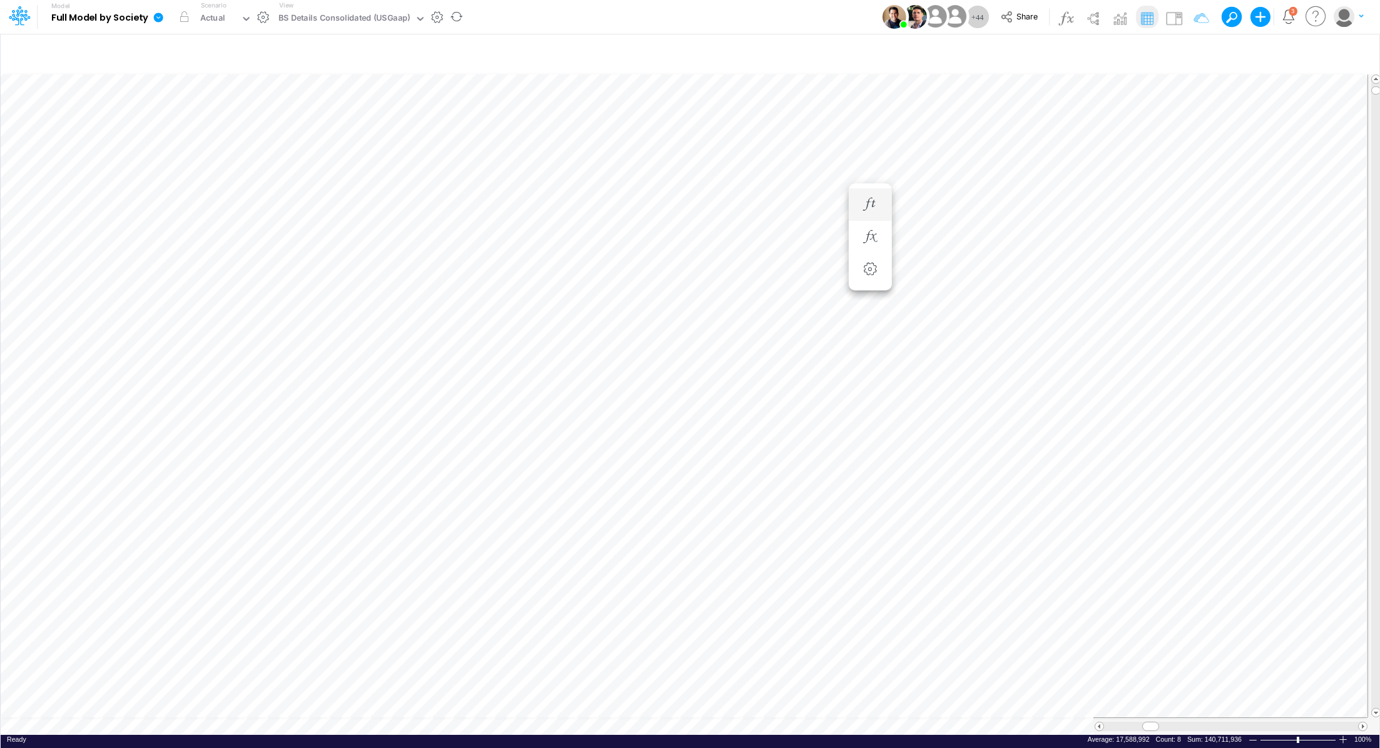
scroll to position [6, 1]
click at [879, 189] on body "Model Full Model by Society Edit model settings Duplicate Import QuickBooks Qui…" at bounding box center [690, 374] width 1380 height 748
click at [875, 184] on body "Model Full Model by Society Edit model settings Duplicate Import QuickBooks Qui…" at bounding box center [690, 374] width 1380 height 748
click at [797, 385] on icon "button" at bounding box center [794, 386] width 19 height 13
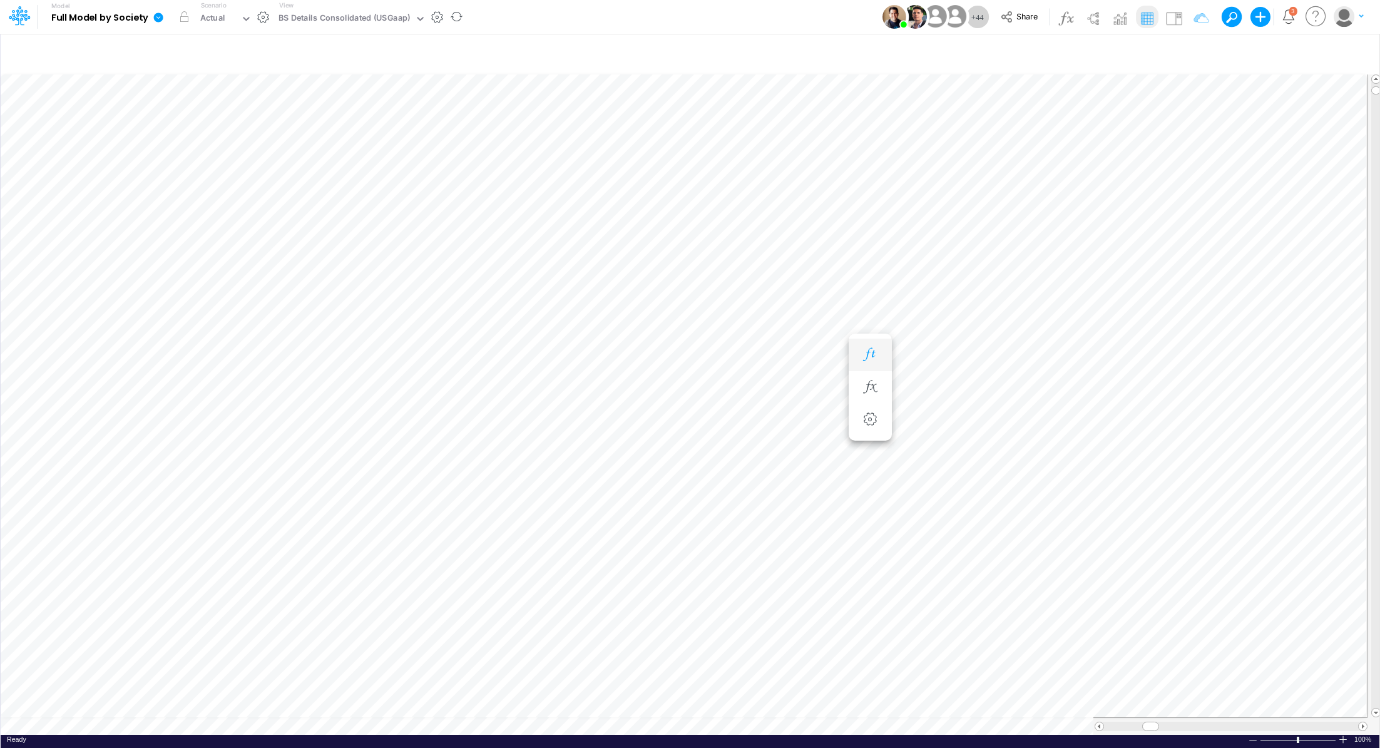
click at [867, 359] on icon "button" at bounding box center [869, 354] width 19 height 13
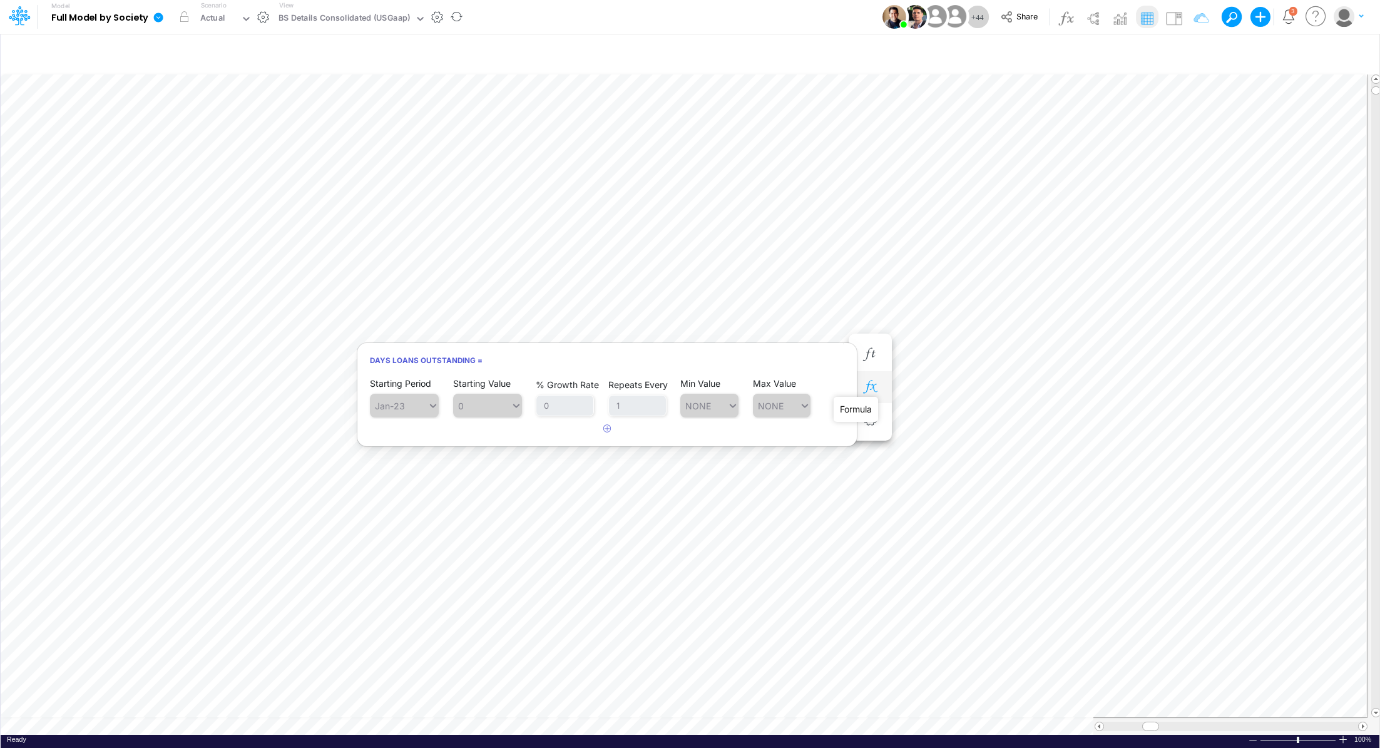
click at [870, 392] on icon "button" at bounding box center [869, 386] width 19 height 13
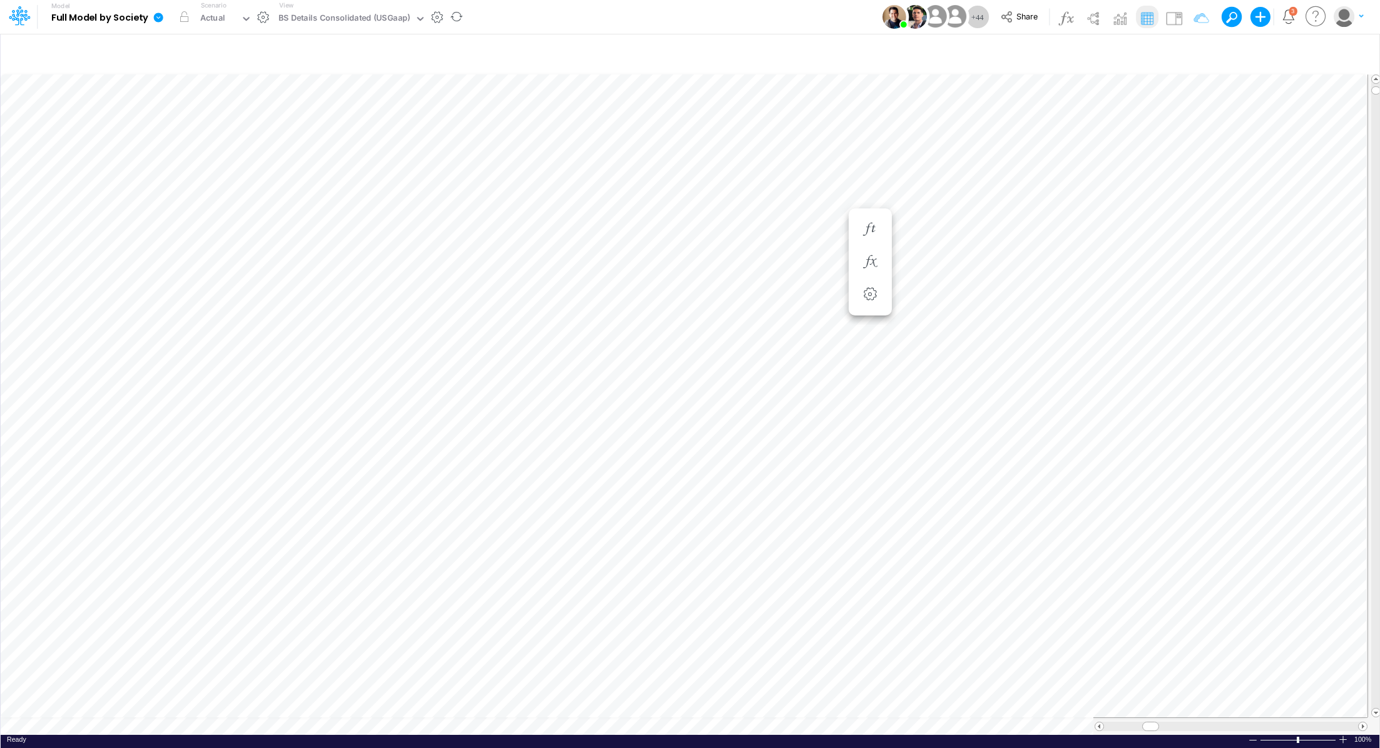
scroll to position [6, 1]
click at [788, 516] on button "button" at bounding box center [794, 524] width 23 height 25
click at [802, 491] on icon "button" at bounding box center [794, 492] width 19 height 13
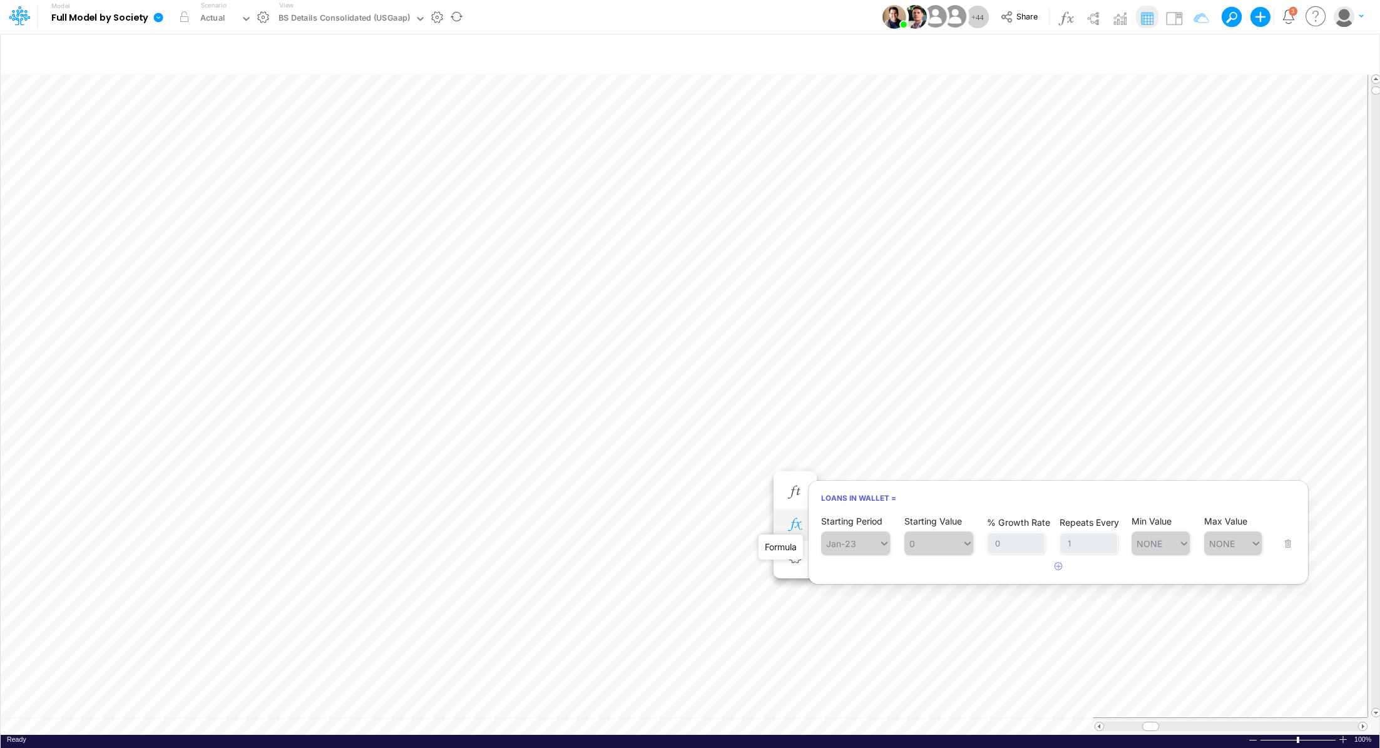
click at [797, 520] on icon "button" at bounding box center [794, 524] width 19 height 13
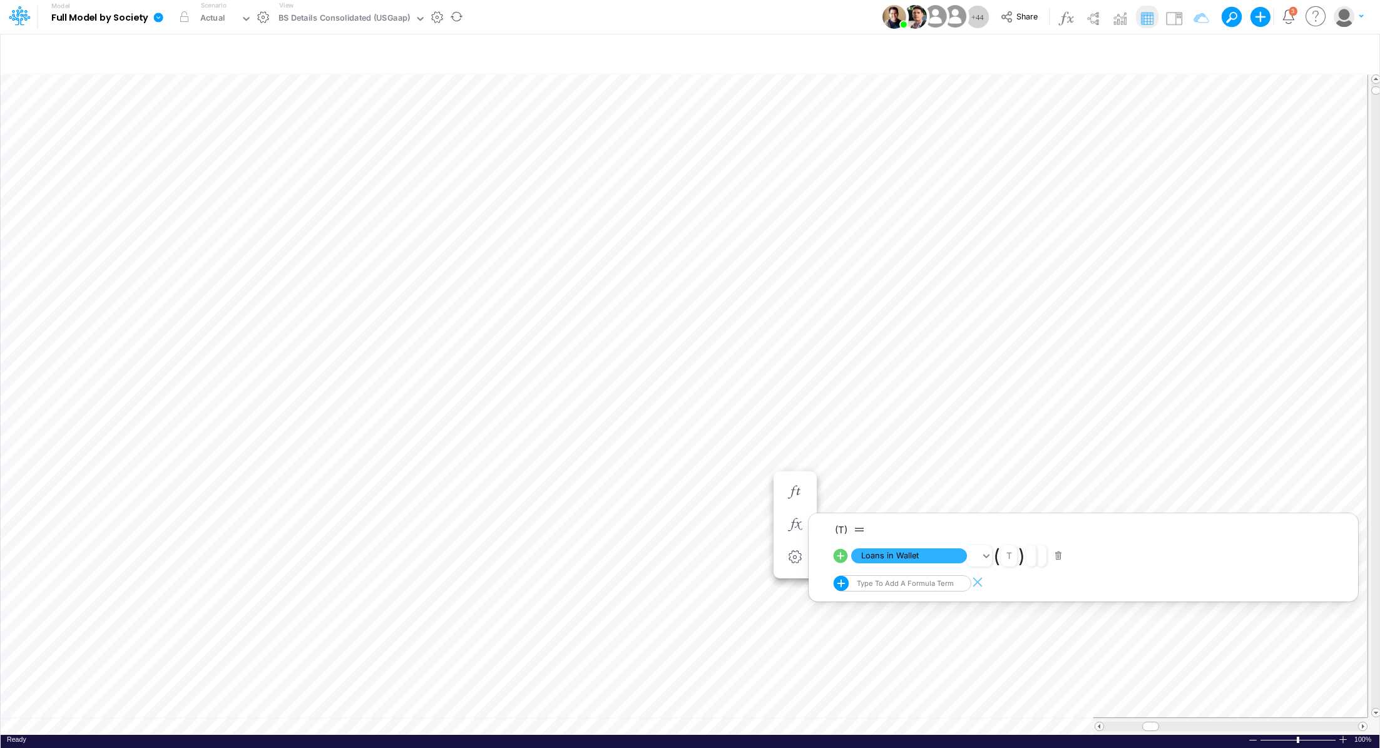
scroll to position [6, 1]
click at [870, 494] on icon "button" at bounding box center [869, 492] width 19 height 13
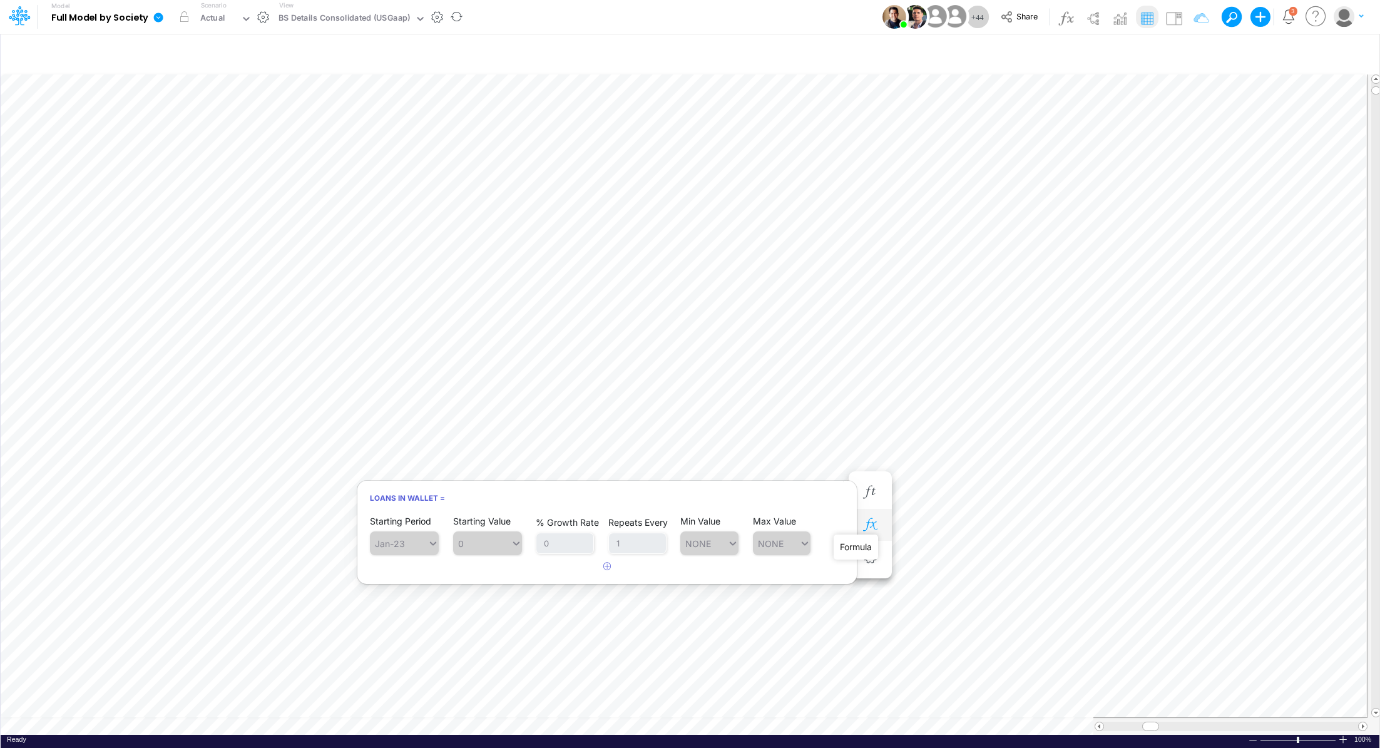
click at [875, 528] on icon "button" at bounding box center [869, 524] width 19 height 13
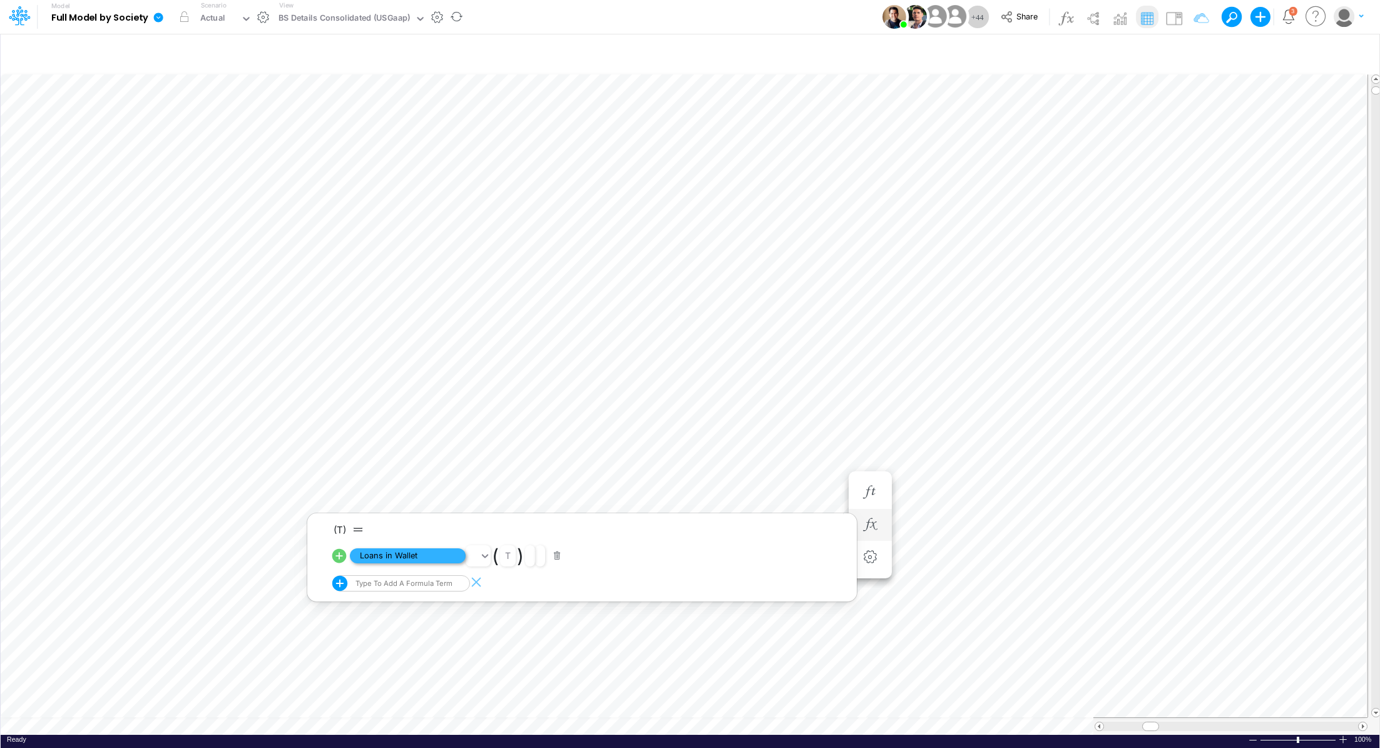
click at [435, 555] on span "Loans in Wallet" at bounding box center [408, 556] width 116 height 16
click at [480, 558] on icon at bounding box center [476, 557] width 19 height 13
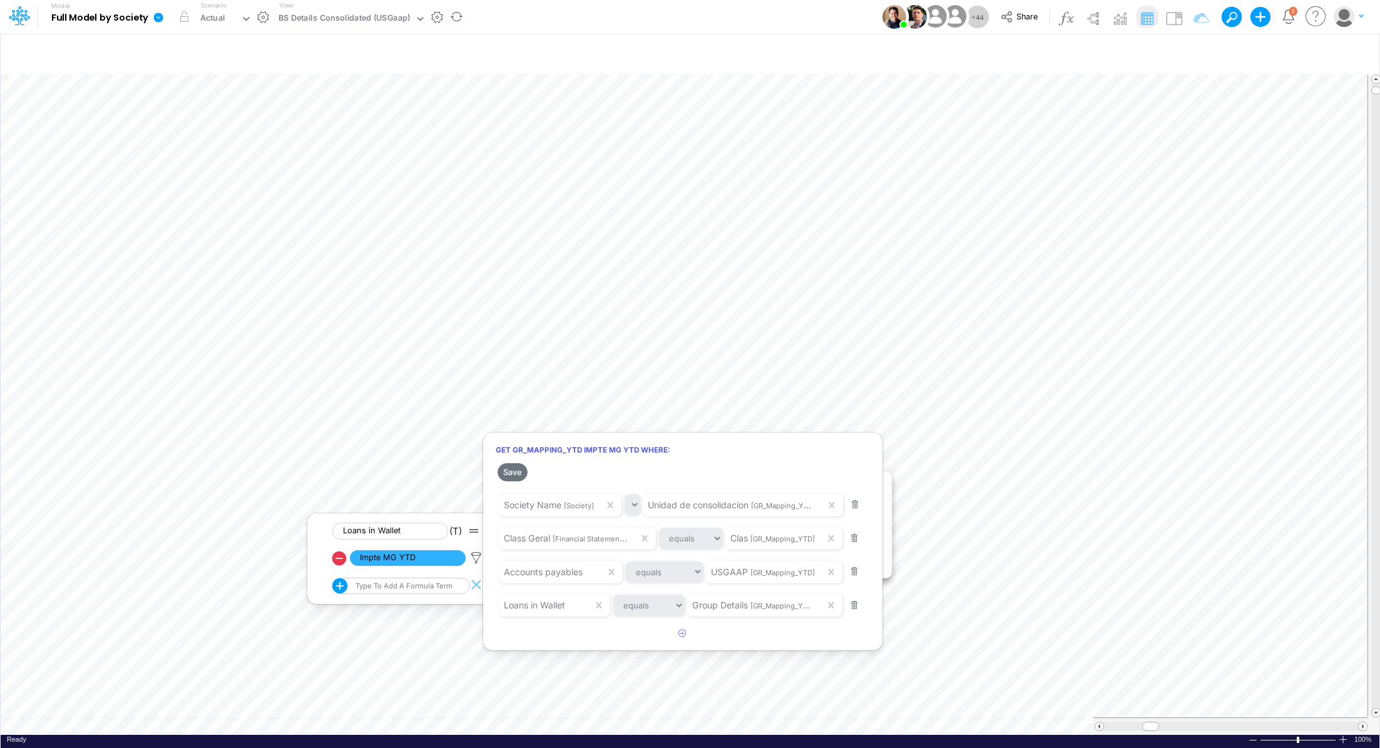
click at [872, 388] on div at bounding box center [690, 377] width 1380 height 742
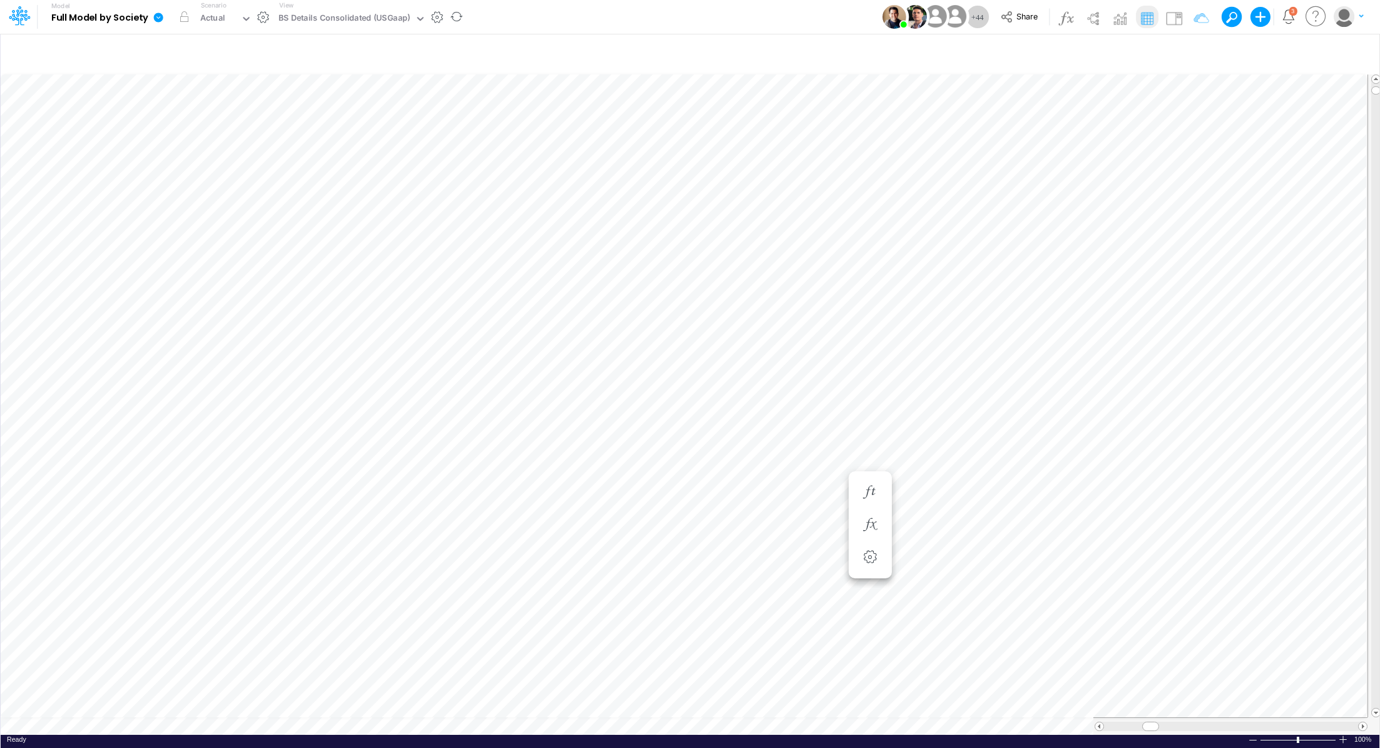
scroll to position [6, 1]
click at [788, 528] on button "button" at bounding box center [794, 537] width 23 height 25
click at [797, 509] on icon "button" at bounding box center [794, 504] width 19 height 13
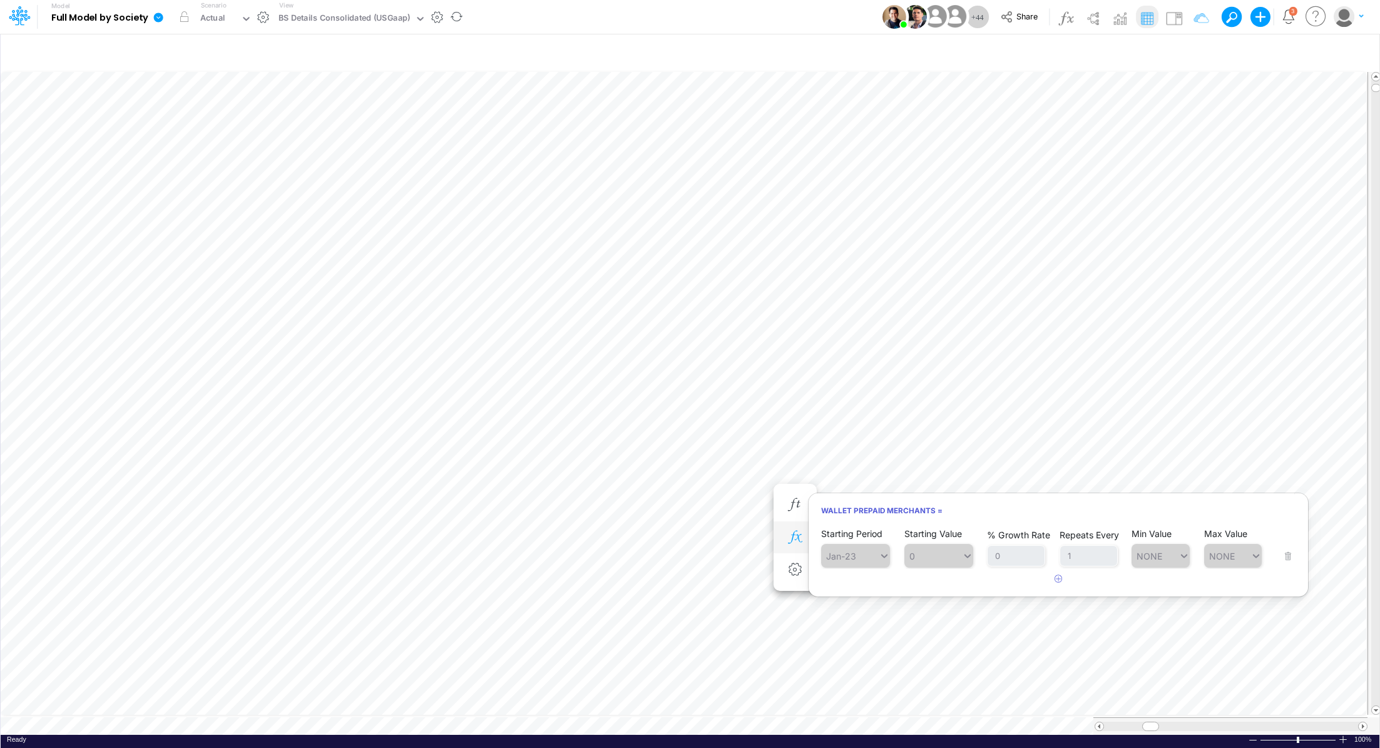
click at [785, 543] on icon "button" at bounding box center [794, 537] width 19 height 13
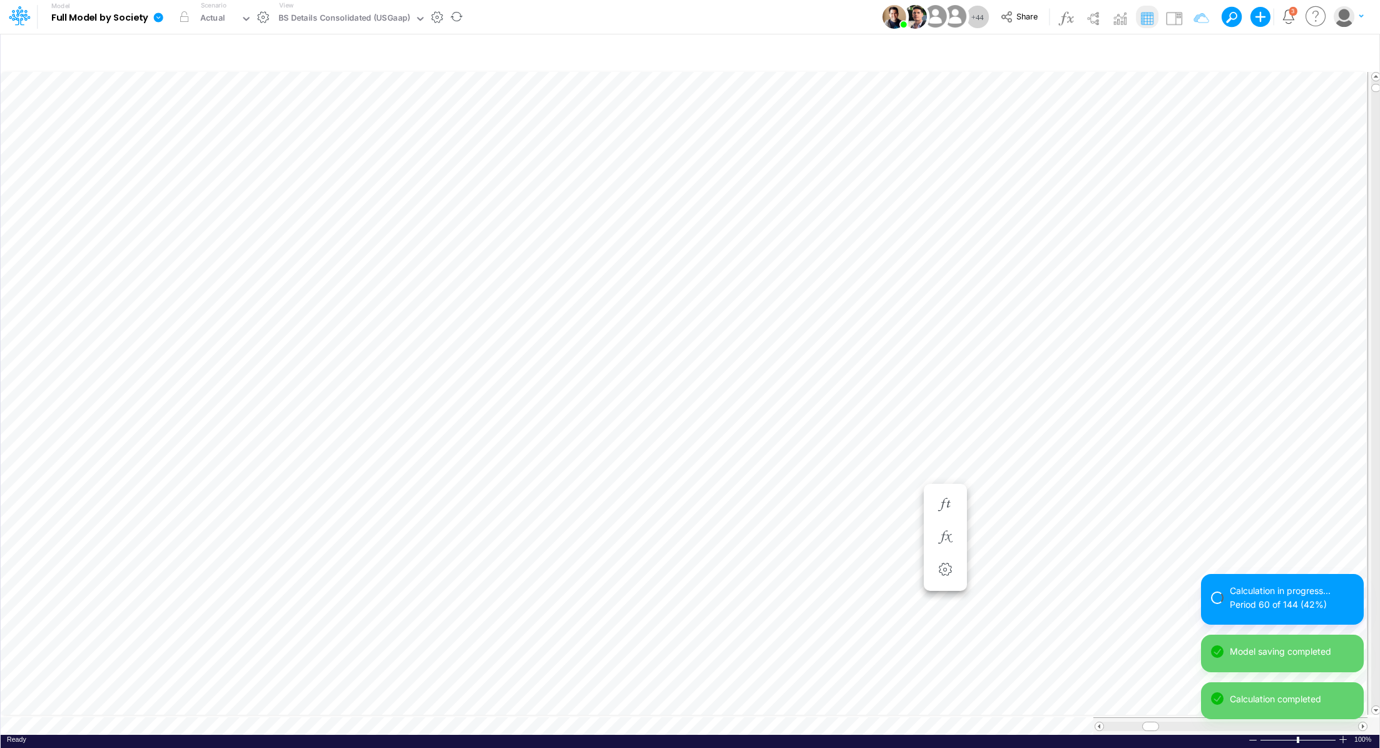
scroll to position [0, 0]
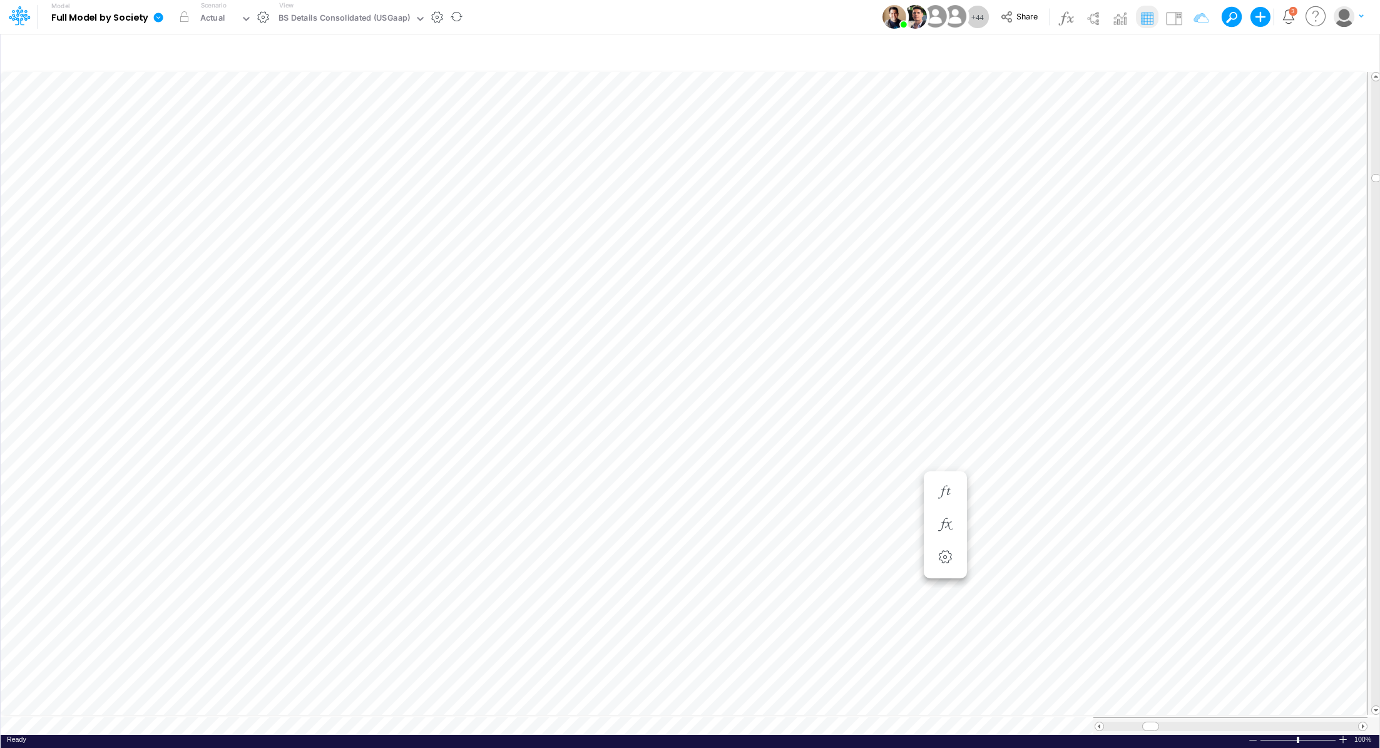
scroll to position [6, 1]
click at [944, 526] on icon "button" at bounding box center [944, 524] width 19 height 13
click at [951, 492] on icon "button" at bounding box center [944, 492] width 19 height 13
click at [935, 529] on icon "button" at bounding box center [944, 524] width 19 height 13
click at [949, 494] on icon "button" at bounding box center [944, 492] width 19 height 13
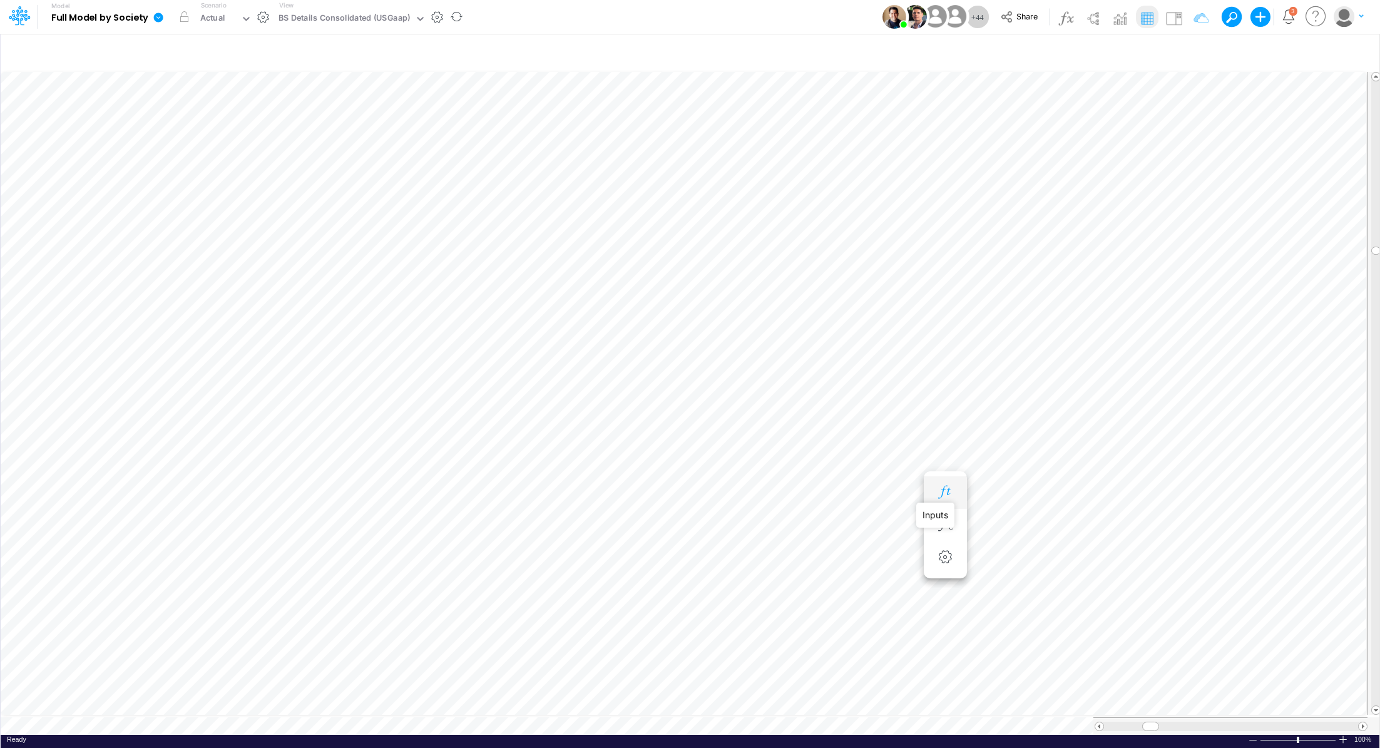
click at [936, 487] on icon "button" at bounding box center [944, 492] width 19 height 13
click at [1019, 341] on icon "button" at bounding box center [1020, 336] width 19 height 13
click at [563, 368] on span "Loans in Wallet" at bounding box center [558, 368] width 116 height 16
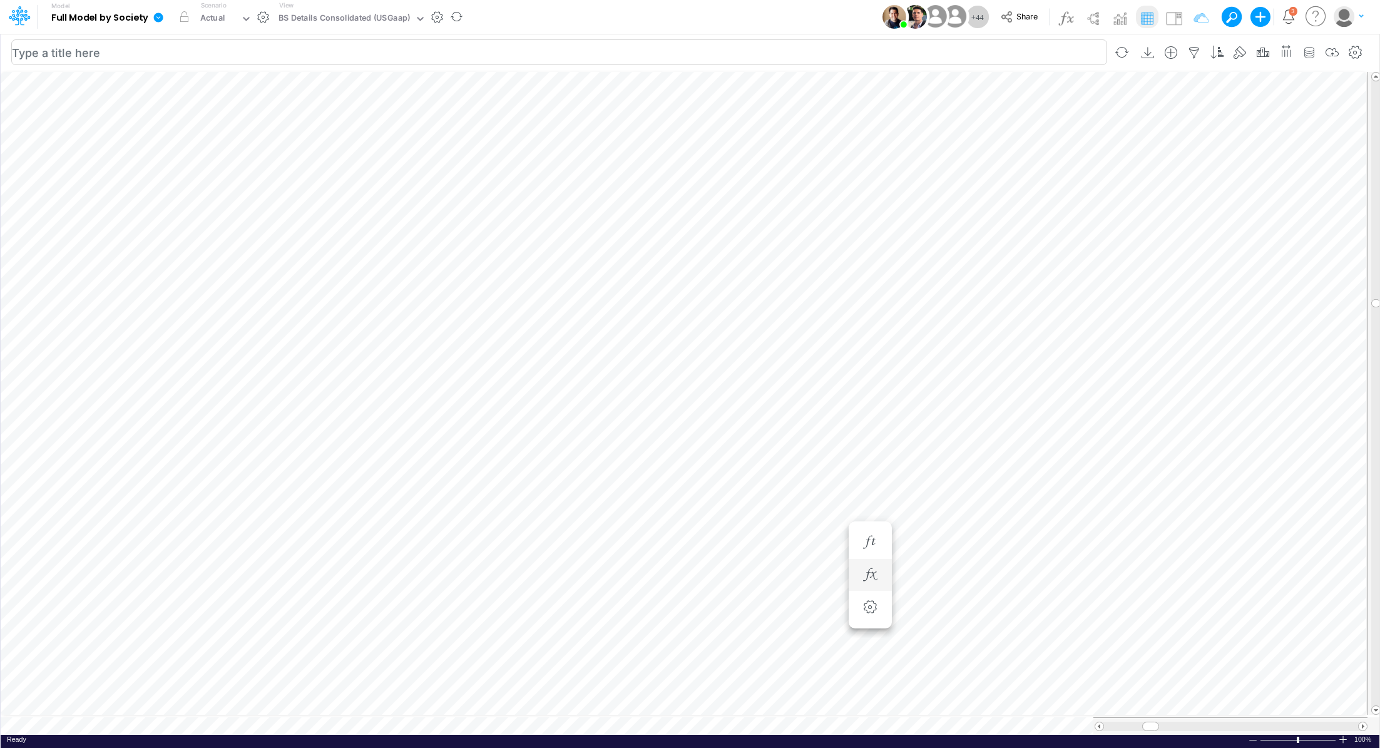
scroll to position [6, 1]
